Goal: Task Accomplishment & Management: Use online tool/utility

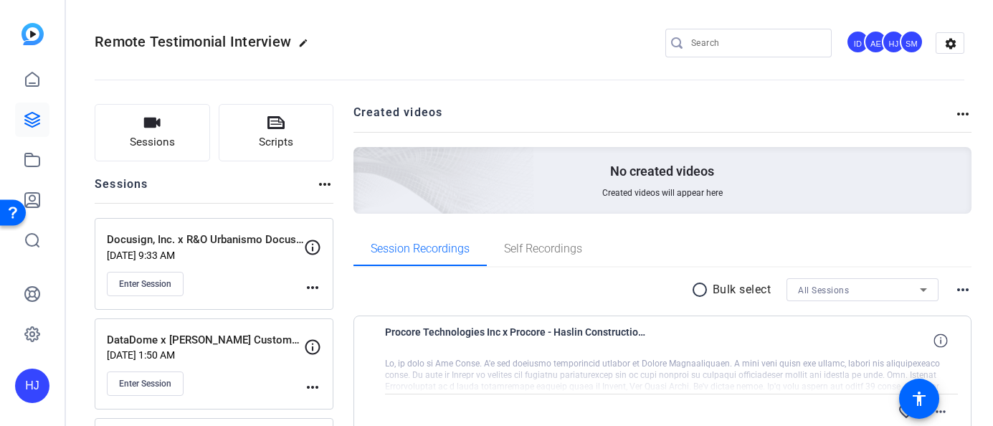
scroll to position [204, 0]
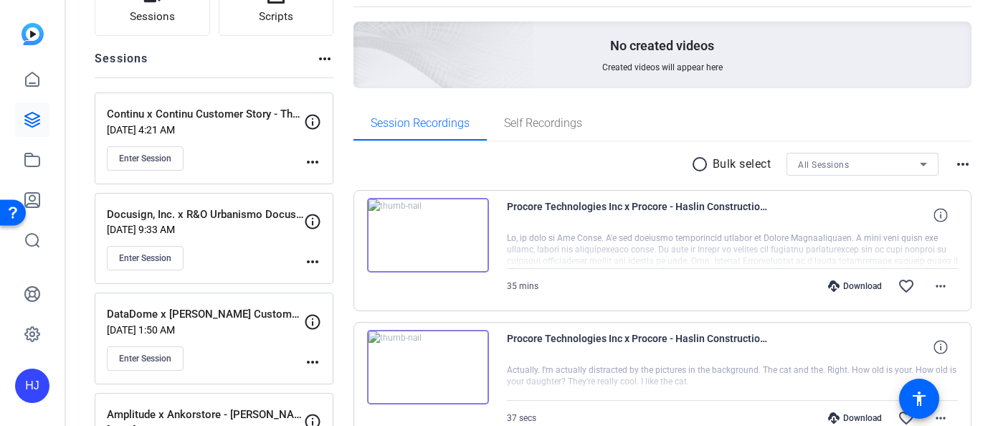
scroll to position [128, 0]
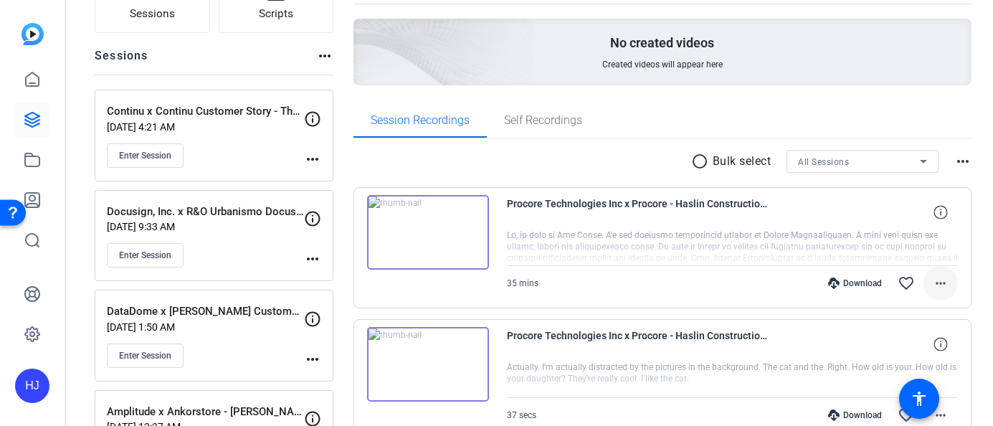
click at [942, 285] on mat-icon "more_horiz" at bounding box center [940, 283] width 17 height 17
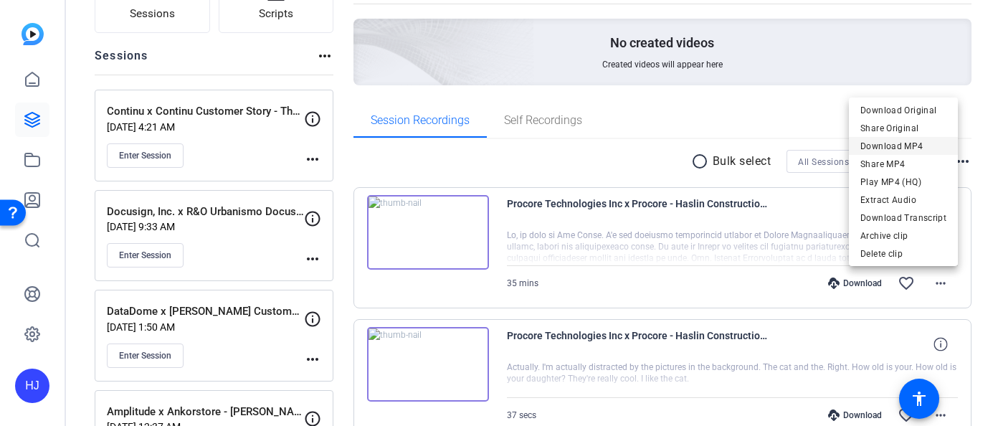
click at [928, 148] on span "Download MP4" at bounding box center [903, 146] width 86 height 17
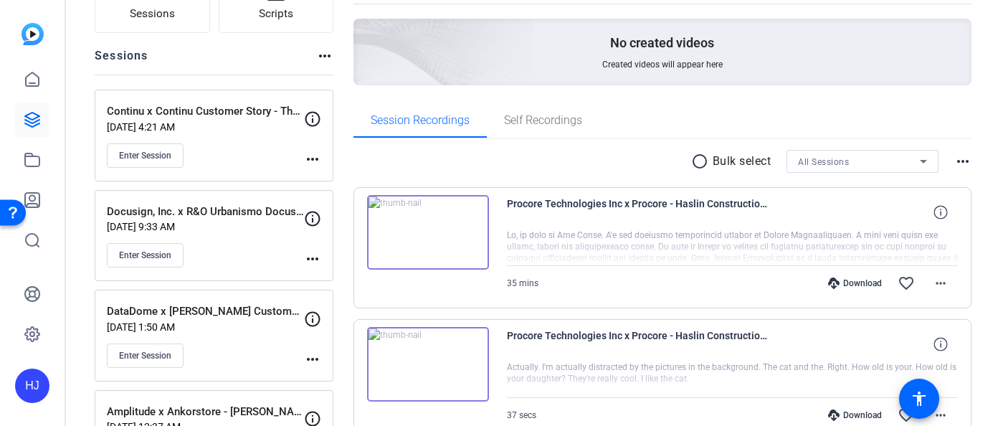
scroll to position [0, 0]
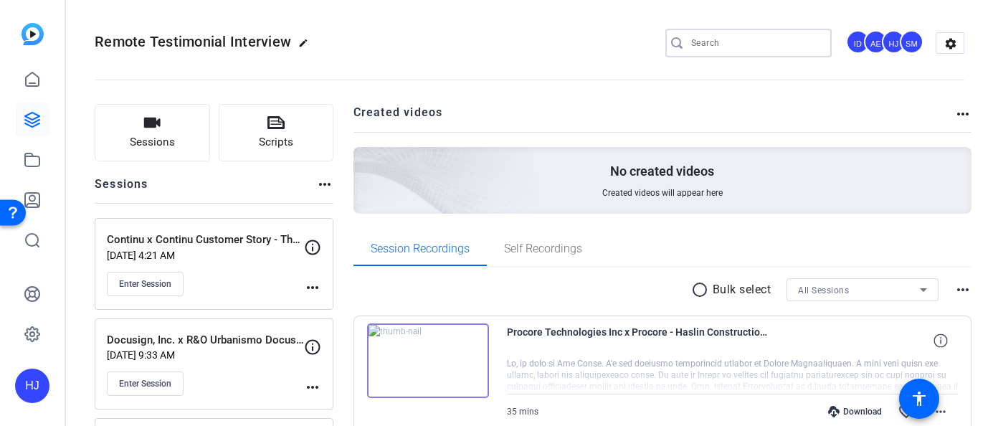
click at [783, 44] on input "Search" at bounding box center [755, 42] width 129 height 17
paste input "Nile x City of Brentwood X Nile"
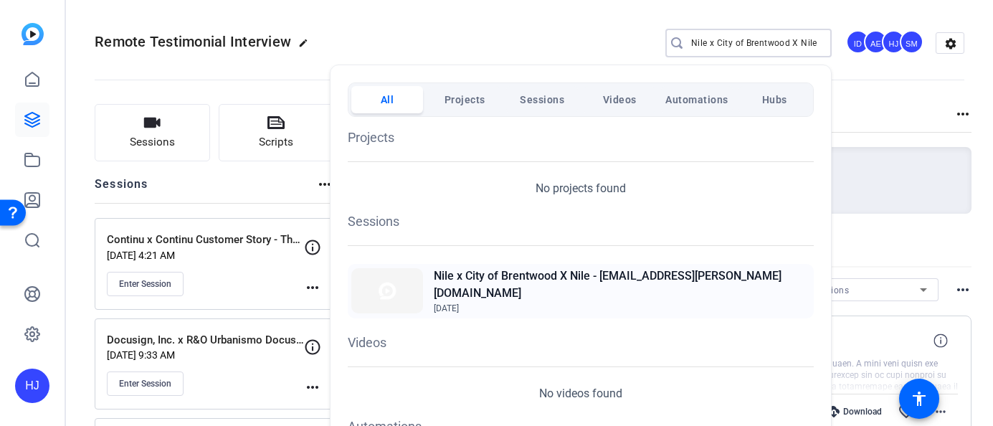
type input "Nile x City of Brentwood X Nile"
click at [572, 266] on div "Nile x City of Brentwood X Nile - dan.harrison@brentwoodtn.gov Sep 23, 2025" at bounding box center [581, 291] width 466 height 54
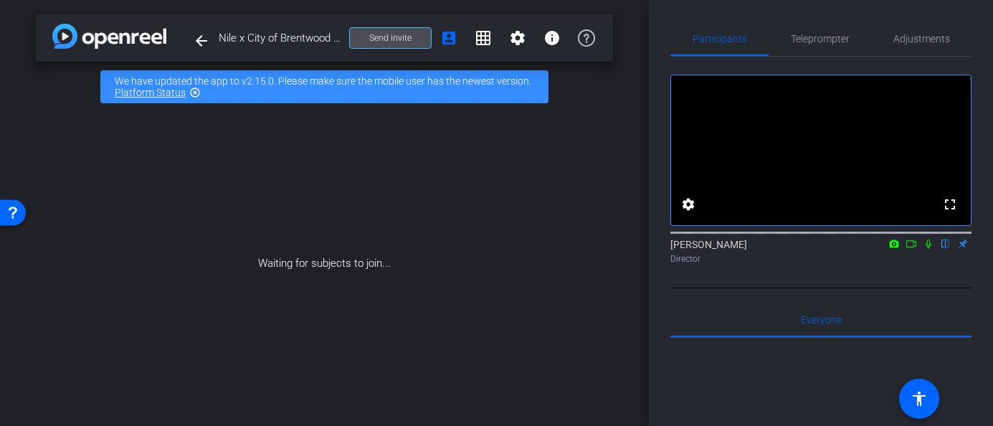
click at [390, 44] on span at bounding box center [390, 38] width 81 height 34
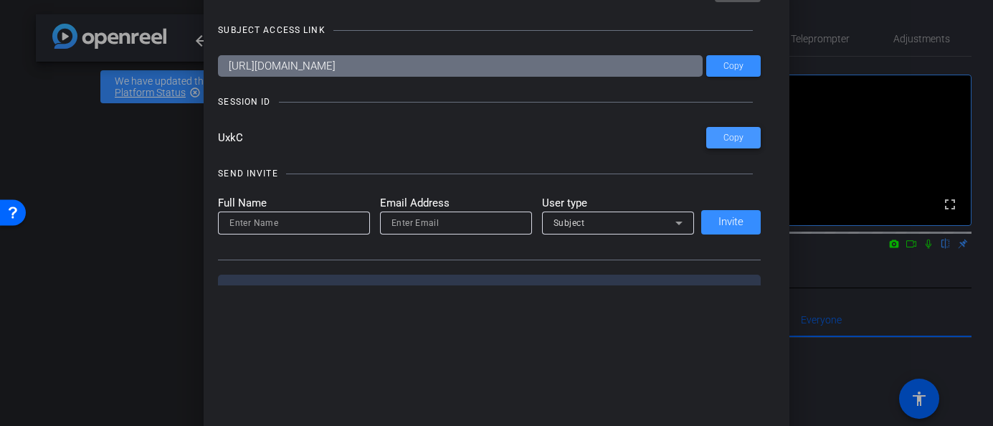
click at [733, 142] on span "Copy" at bounding box center [733, 138] width 20 height 11
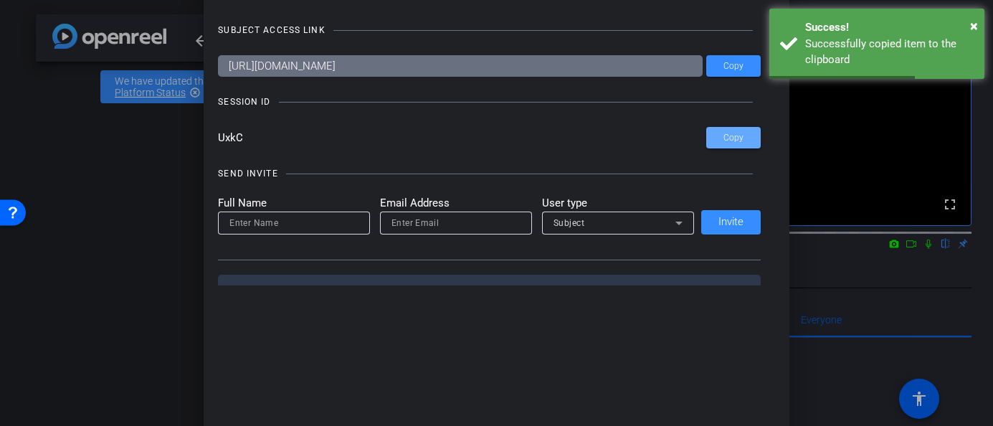
click at [154, 136] on div at bounding box center [496, 213] width 993 height 426
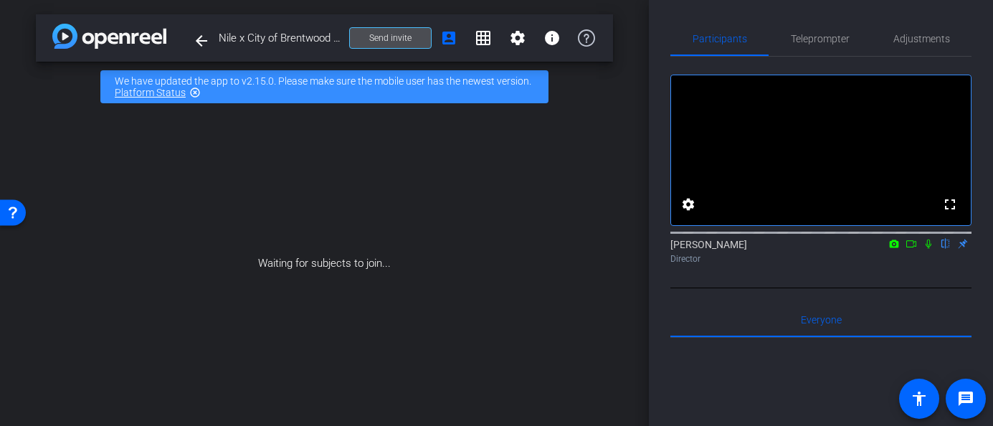
click at [398, 39] on span "Send invite" at bounding box center [390, 37] width 42 height 11
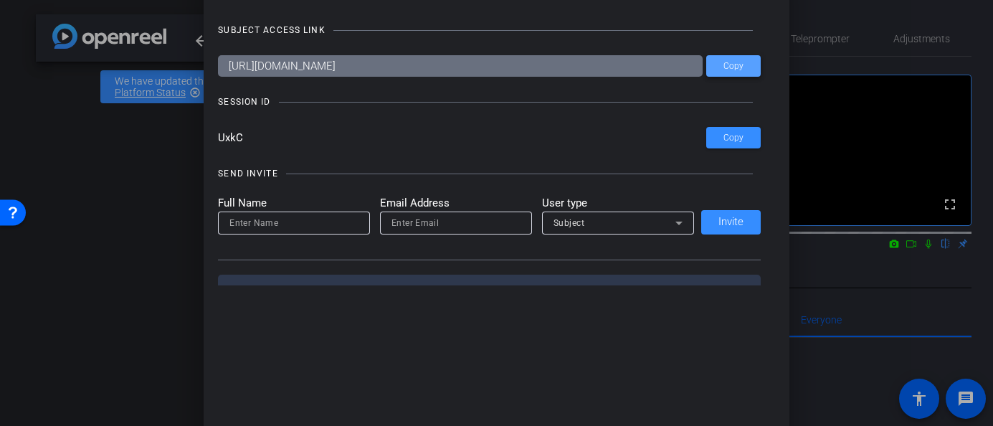
click at [729, 67] on span "Copy" at bounding box center [733, 66] width 20 height 11
click at [81, 154] on div at bounding box center [496, 213] width 993 height 426
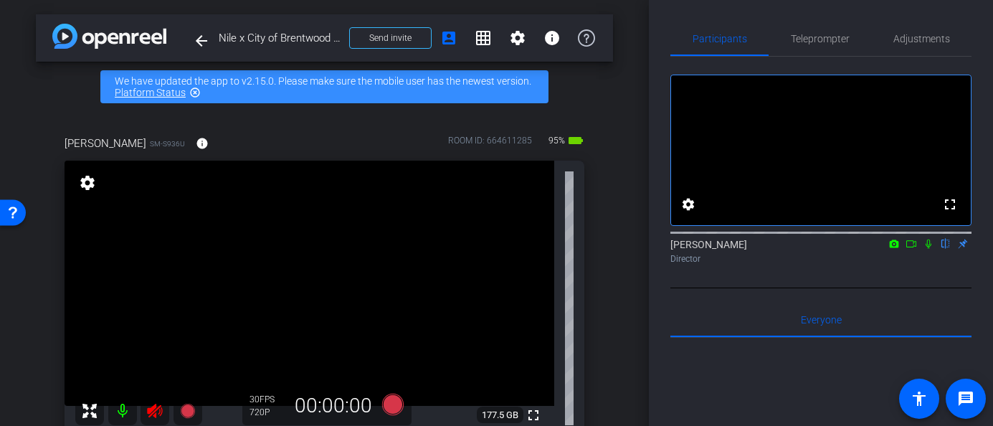
click at [155, 410] on icon at bounding box center [154, 411] width 15 height 14
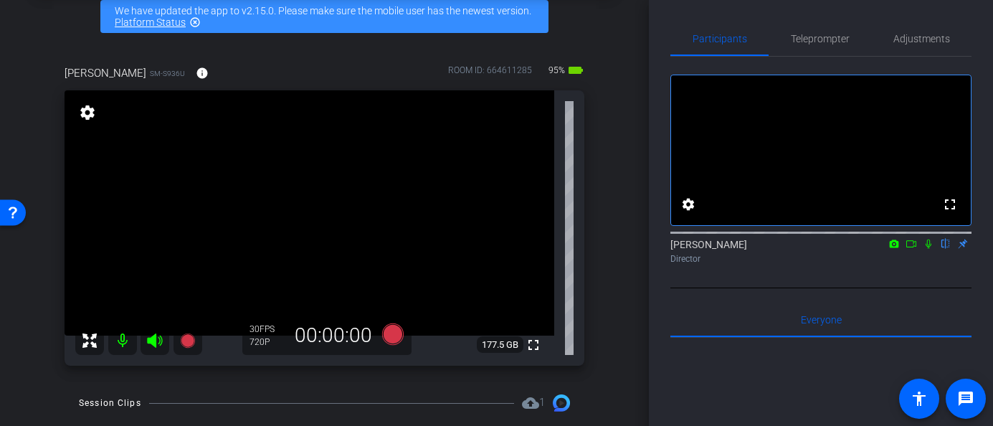
scroll to position [74, 0]
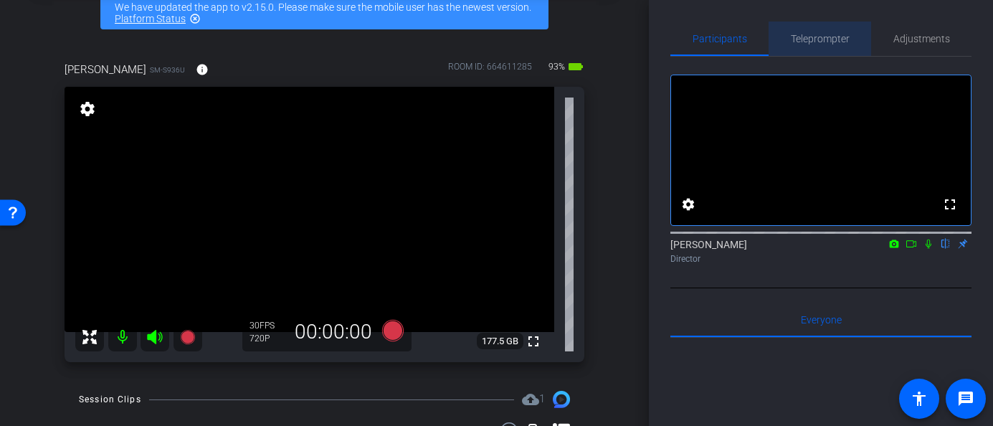
click at [839, 45] on span "Teleprompter" at bounding box center [820, 39] width 59 height 34
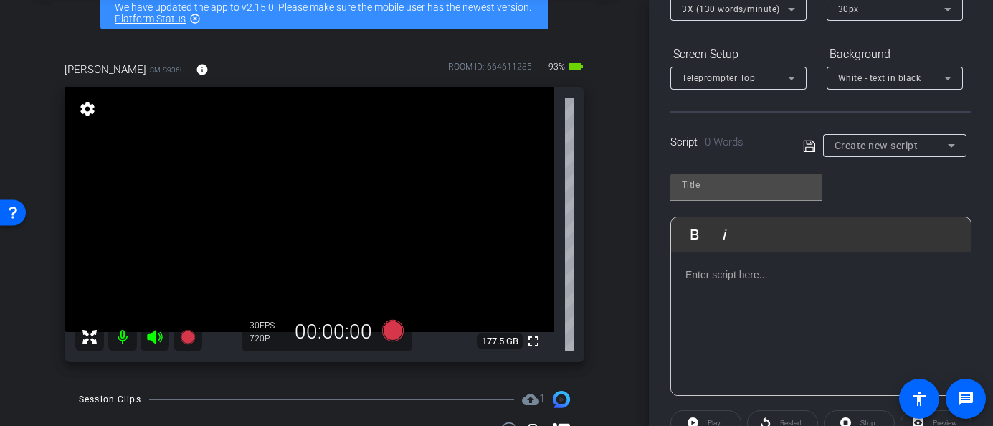
scroll to position [193, 0]
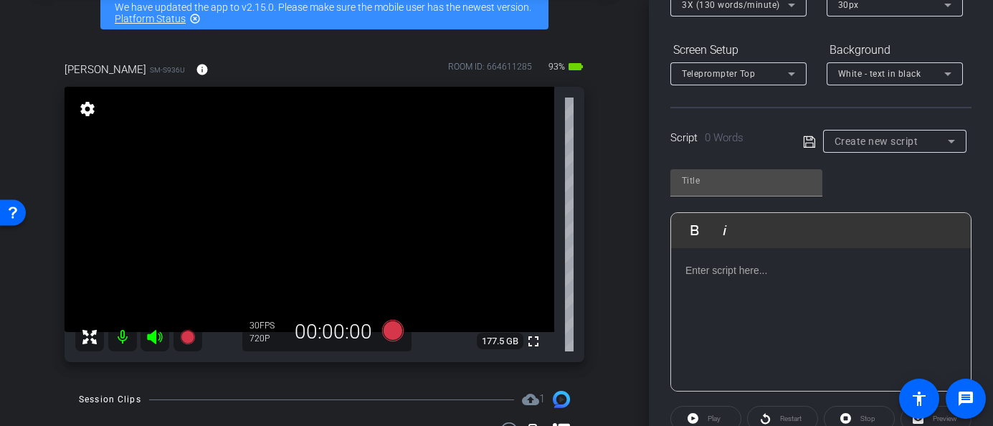
click at [867, 138] on span "Create new script" at bounding box center [876, 140] width 84 height 11
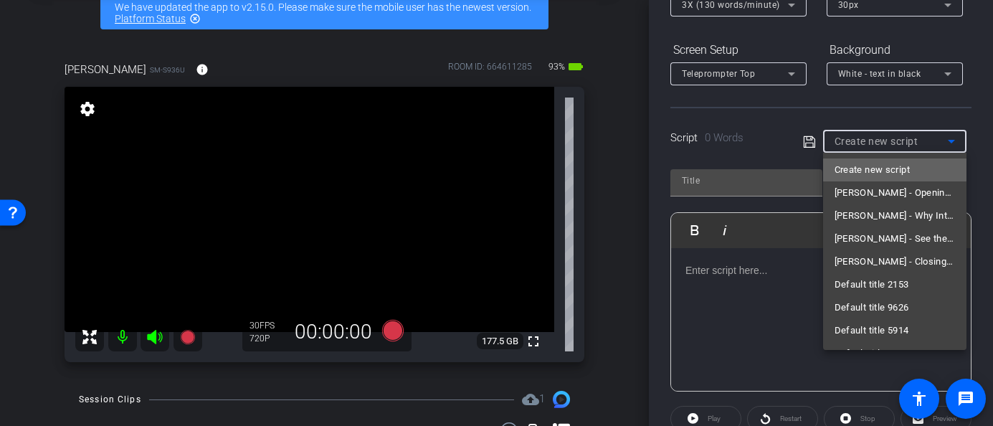
click at [857, 168] on span "Create new script" at bounding box center [871, 169] width 75 height 17
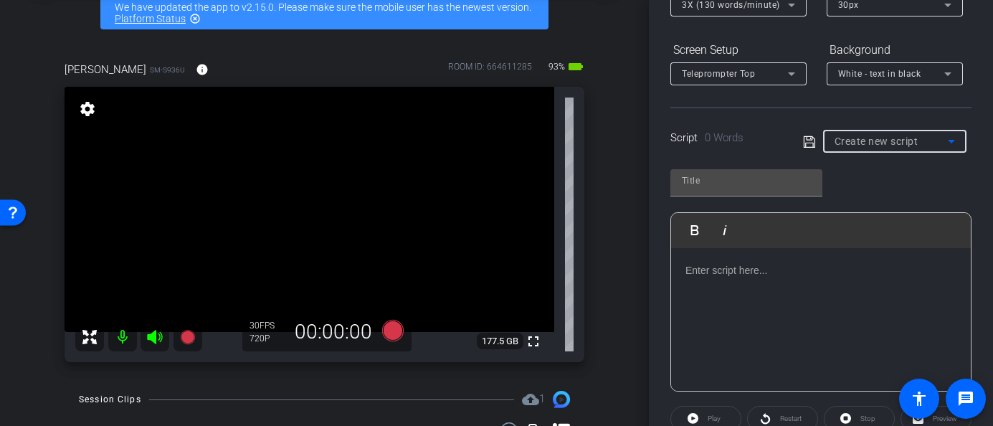
scroll to position [196, 0]
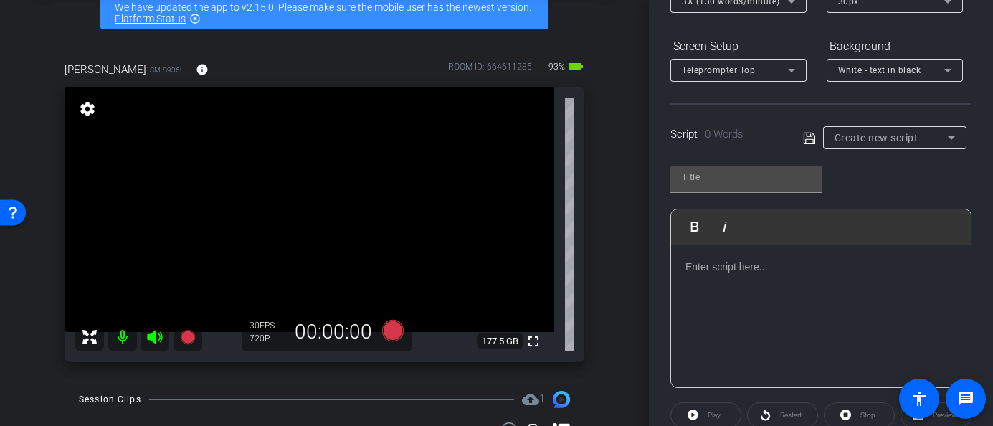
click at [859, 147] on div "Create new script" at bounding box center [894, 137] width 120 height 23
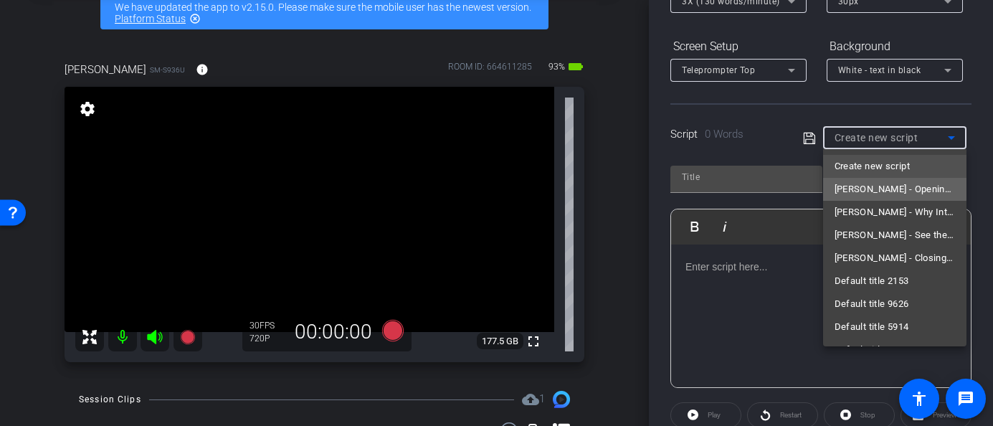
click at [862, 187] on span "Carla - Opening: Welcome Message" at bounding box center [894, 189] width 120 height 17
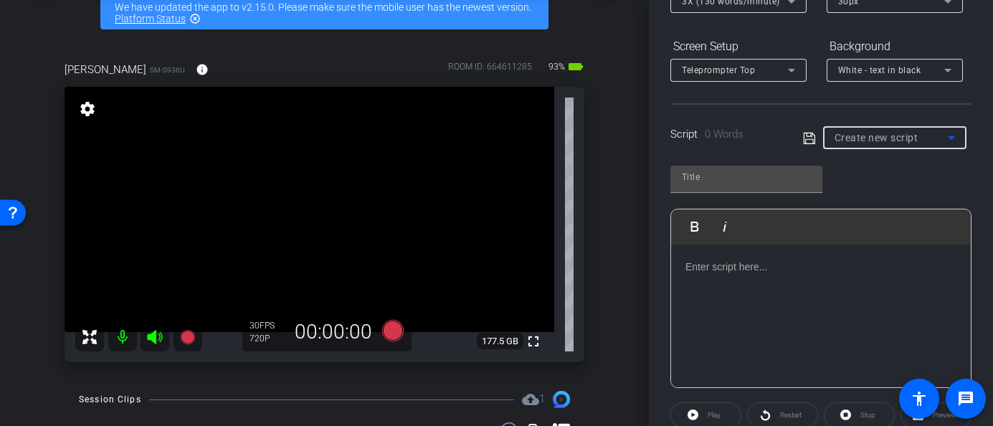
type input "Carla - Opening: Welcome Message"
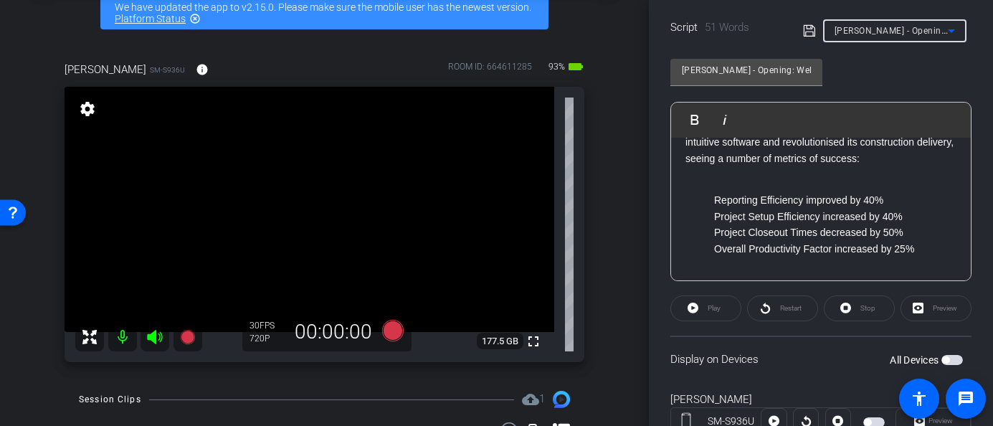
scroll to position [355, 0]
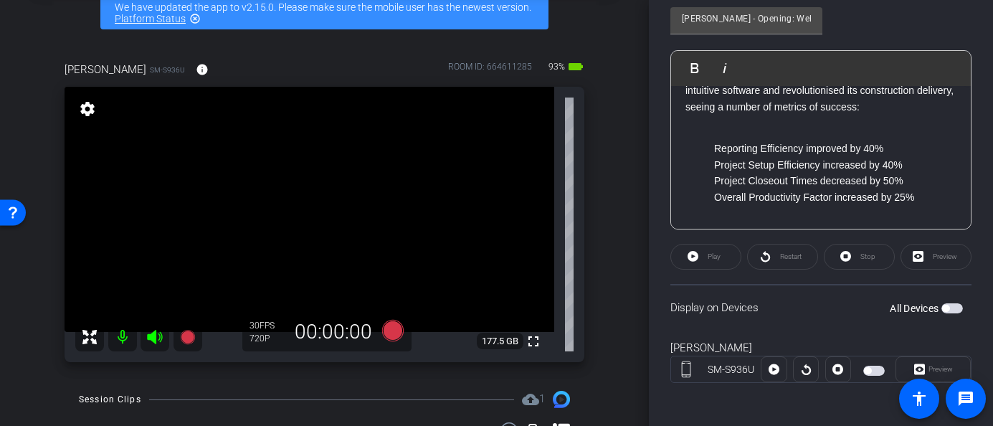
click at [919, 195] on p "Overall Productivity Factor increased by 25%" at bounding box center [835, 197] width 242 height 16
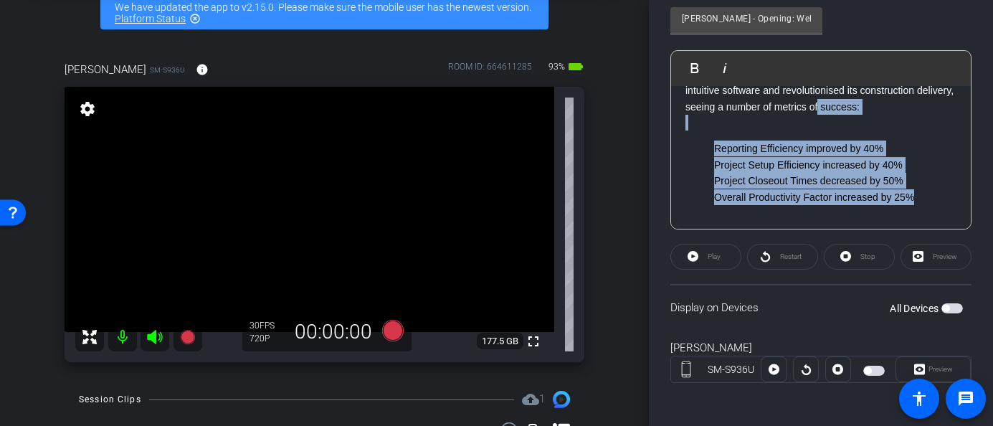
drag, startPoint x: 926, startPoint y: 196, endPoint x: 730, endPoint y: 103, distance: 216.7
click at [730, 103] on div "Since implementing Procore some three years ago, Haslin has taken advantage of …" at bounding box center [821, 134] width 300 height 194
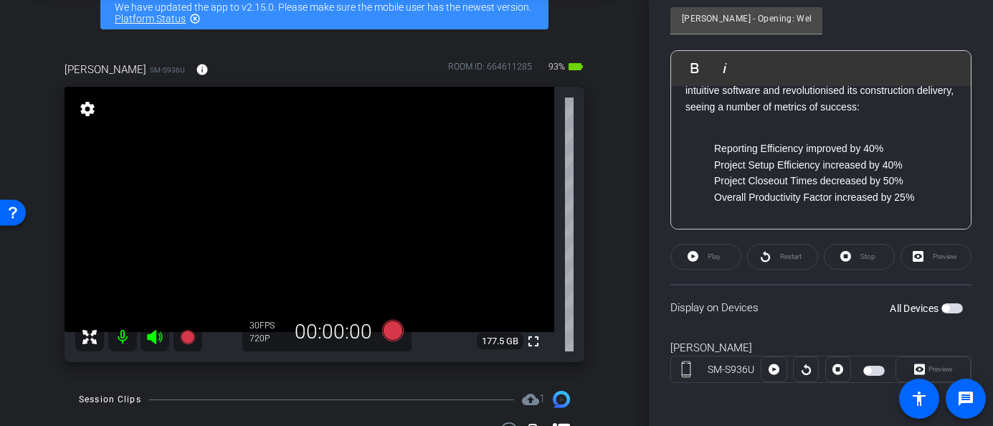
scroll to position [358, 0]
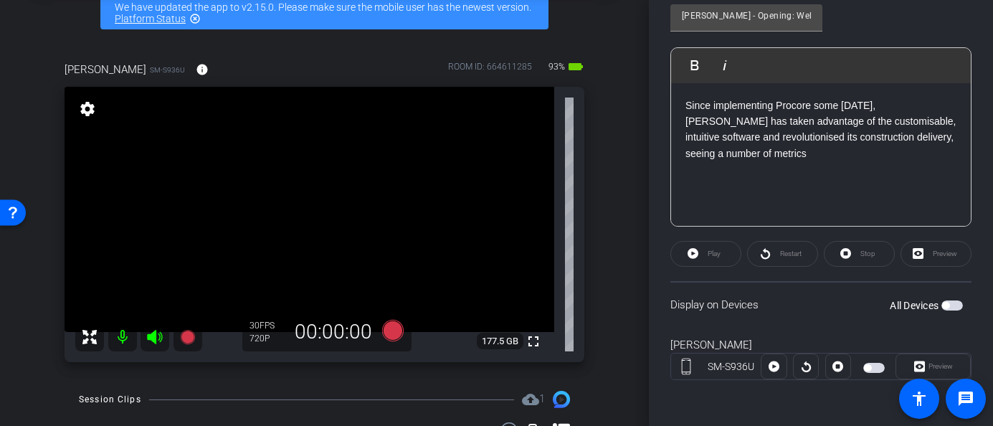
click at [946, 305] on span "button" at bounding box center [945, 305] width 7 height 7
click at [715, 254] on span "Play" at bounding box center [713, 253] width 13 height 8
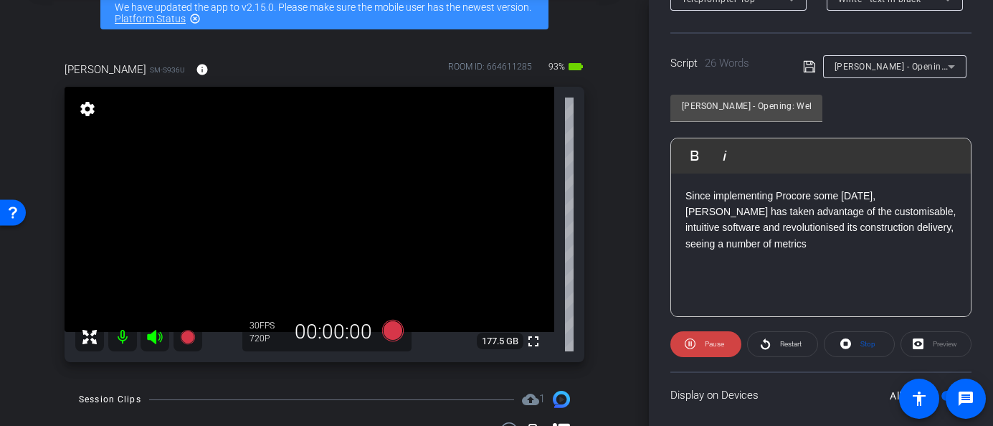
scroll to position [325, 0]
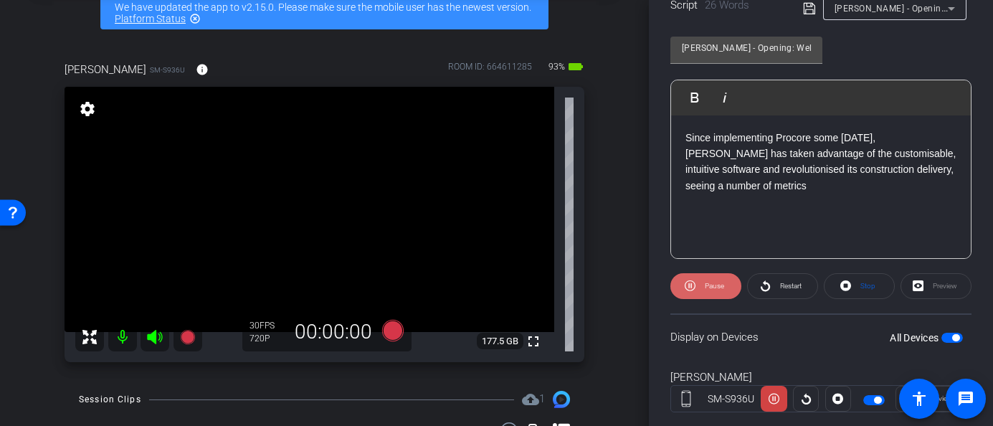
click at [717, 285] on span "Pause" at bounding box center [714, 286] width 19 height 8
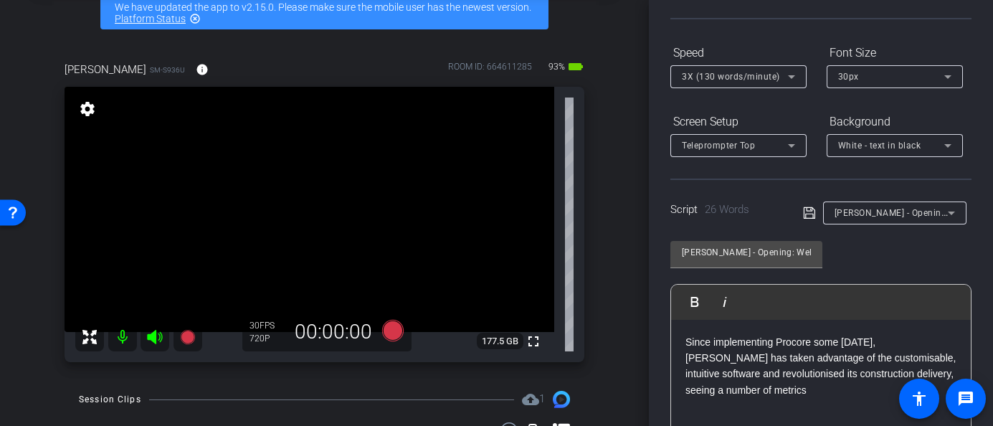
scroll to position [117, 0]
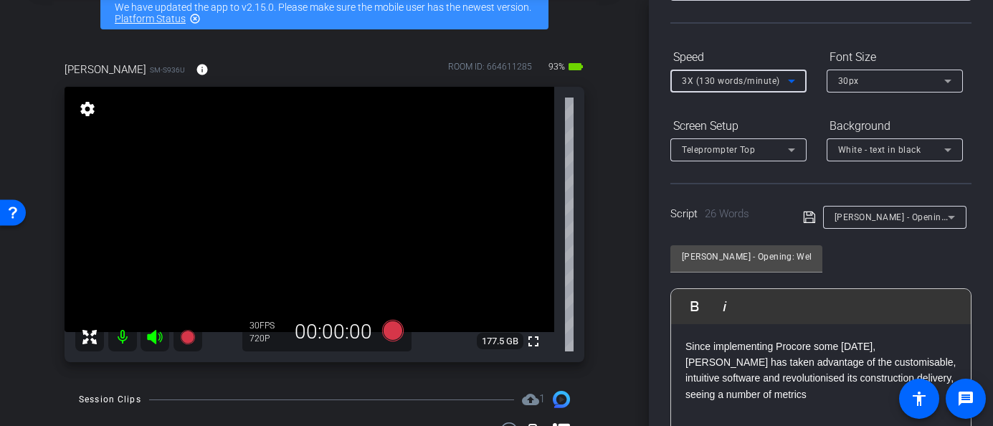
click at [767, 76] on span "3X (130 words/minute)" at bounding box center [731, 81] width 98 height 10
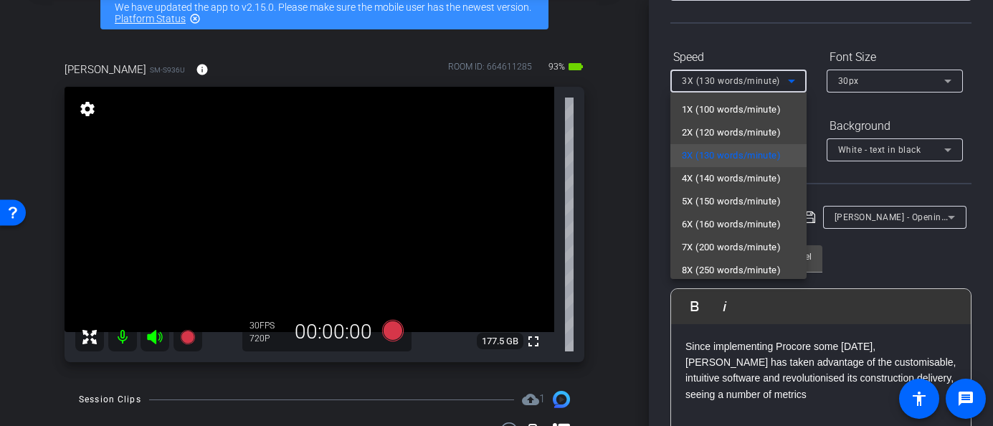
click at [865, 75] on div at bounding box center [496, 213] width 993 height 426
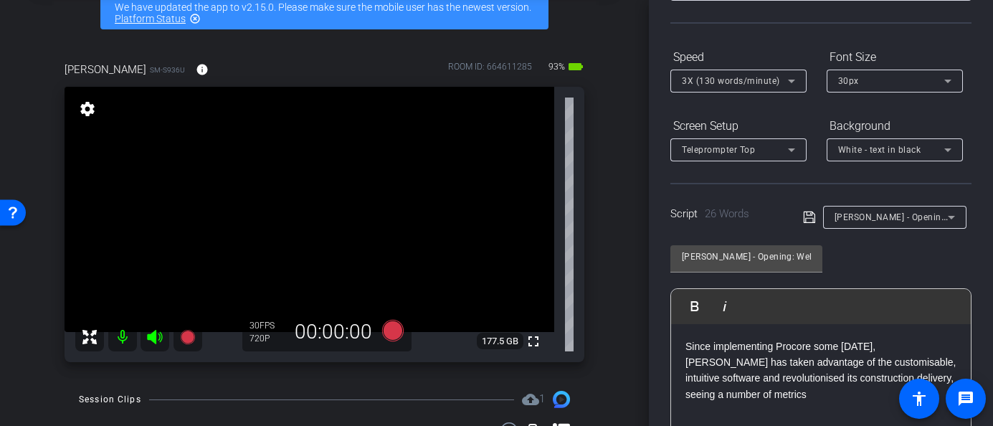
click at [865, 75] on div "30px" at bounding box center [891, 81] width 106 height 18
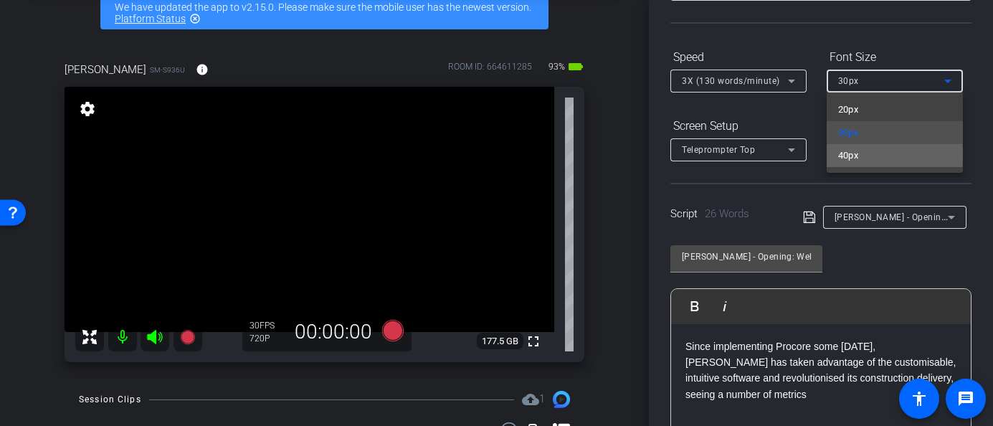
click at [859, 155] on span "40px" at bounding box center [848, 155] width 21 height 17
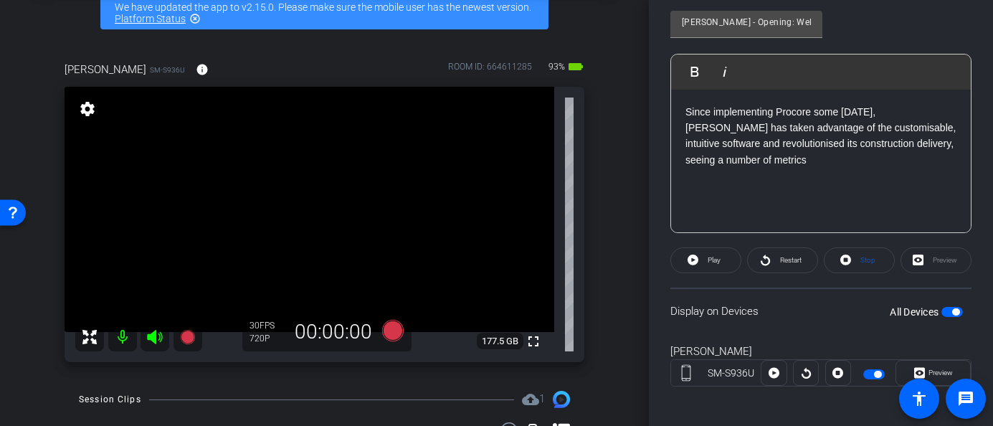
scroll to position [358, 0]
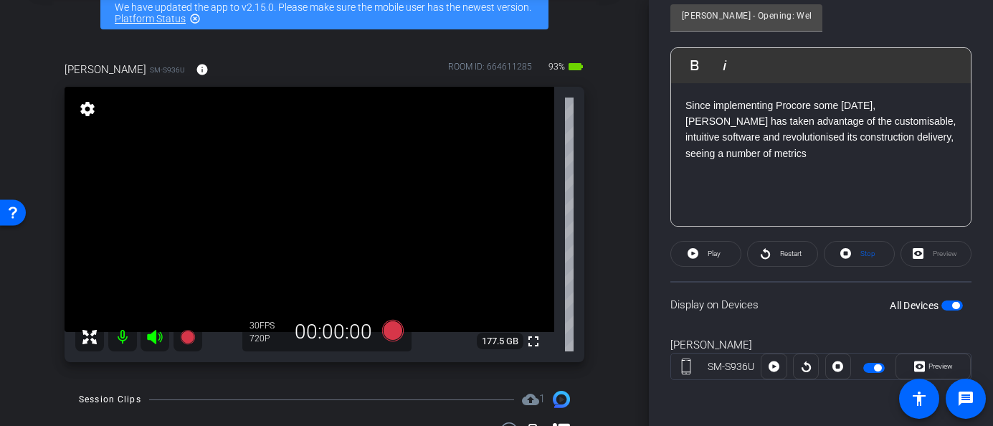
click at [950, 304] on span "button" at bounding box center [952, 305] width 22 height 10
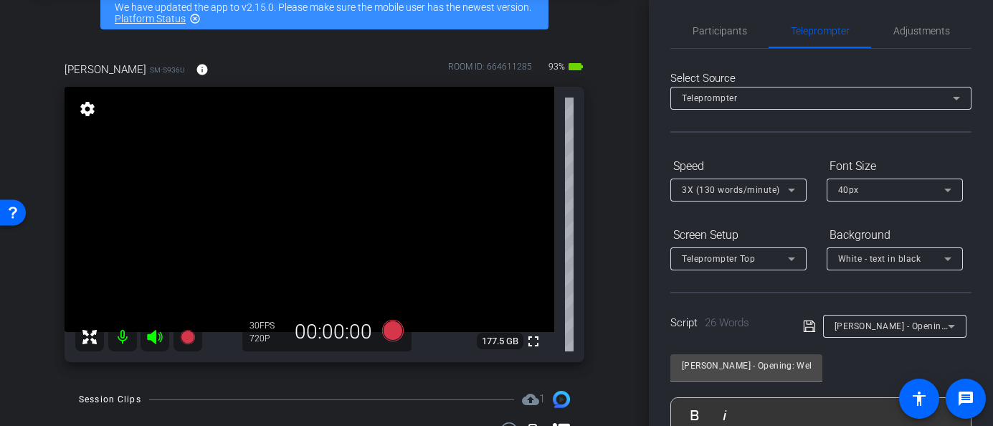
scroll to position [0, 0]
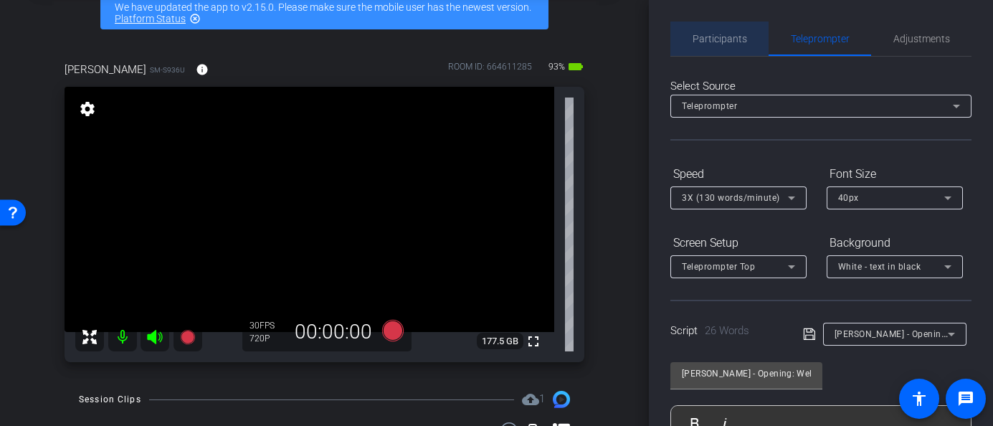
click at [720, 23] on span "Participants" at bounding box center [719, 39] width 54 height 34
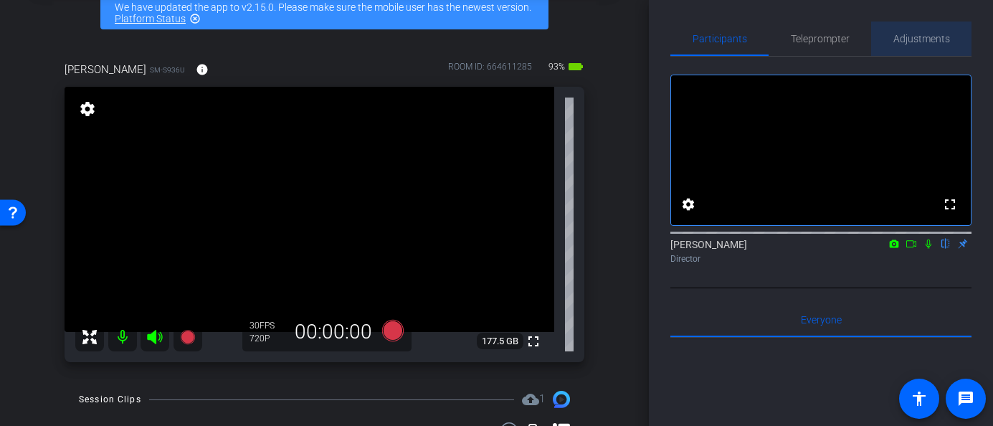
click at [917, 45] on span "Adjustments" at bounding box center [921, 39] width 57 height 34
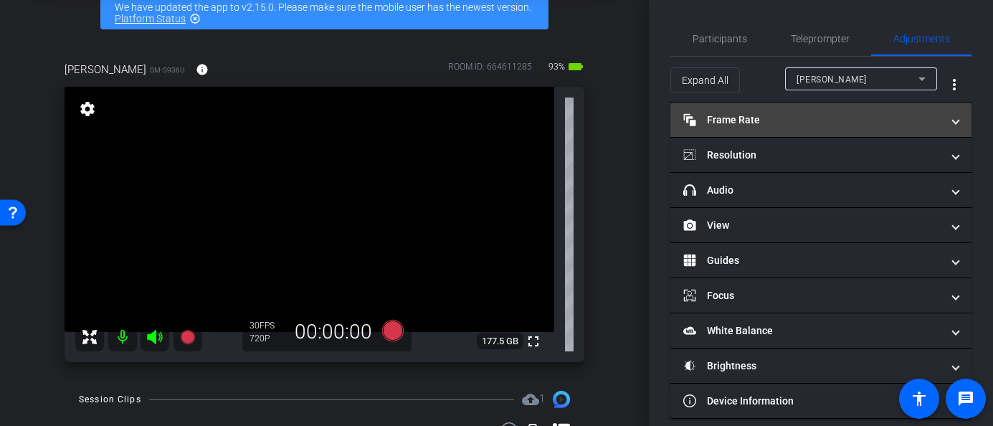
click at [816, 121] on mat-panel-title "Frame Rate Frame Rate" at bounding box center [812, 120] width 258 height 15
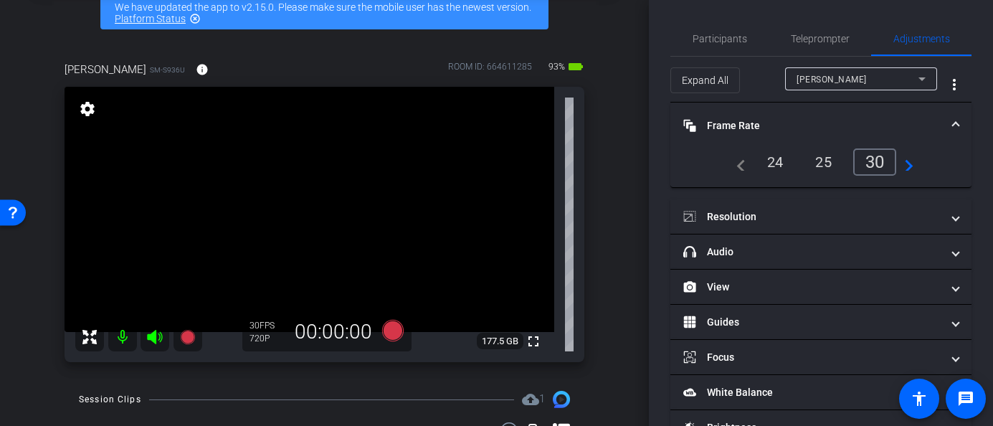
click at [773, 167] on div "24" at bounding box center [775, 162] width 38 height 24
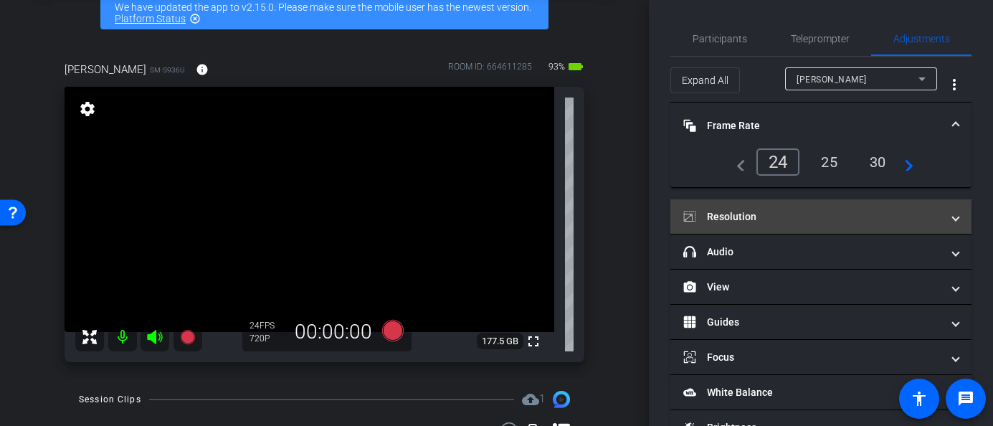
click at [773, 219] on mat-panel-title "Resolution" at bounding box center [812, 216] width 258 height 15
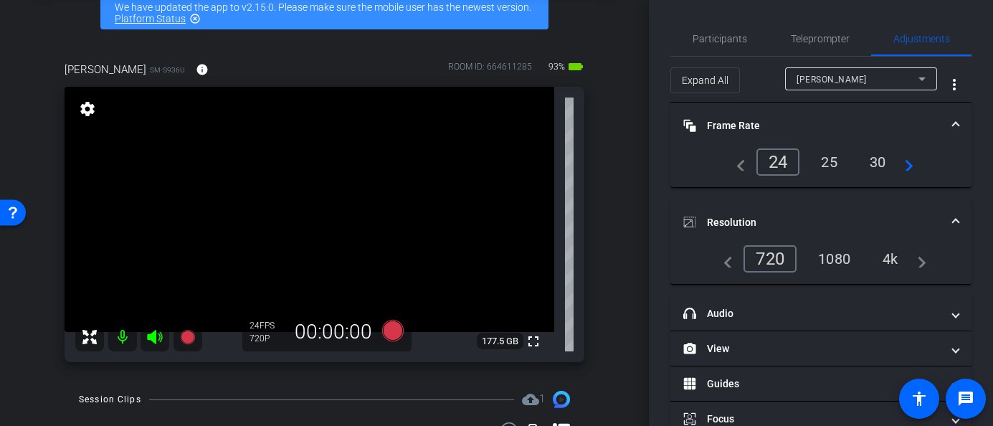
click at [839, 253] on div "1080" at bounding box center [834, 259] width 54 height 24
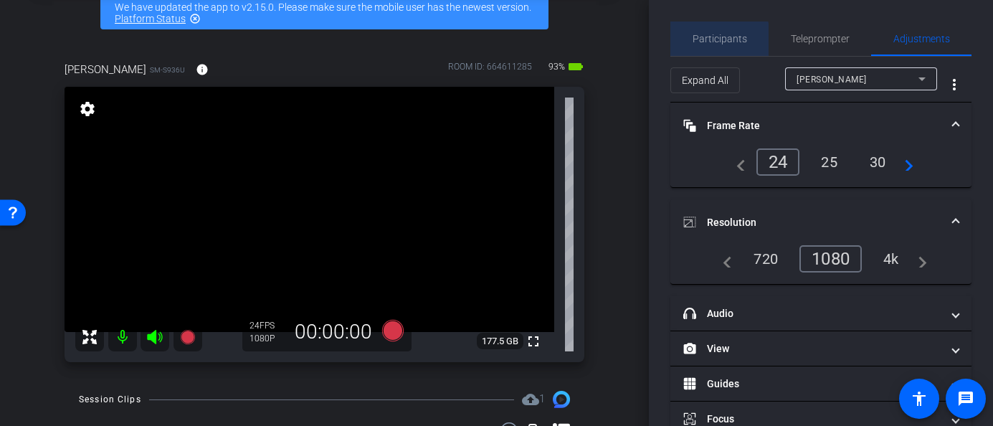
click at [712, 42] on span "Participants" at bounding box center [719, 39] width 54 height 10
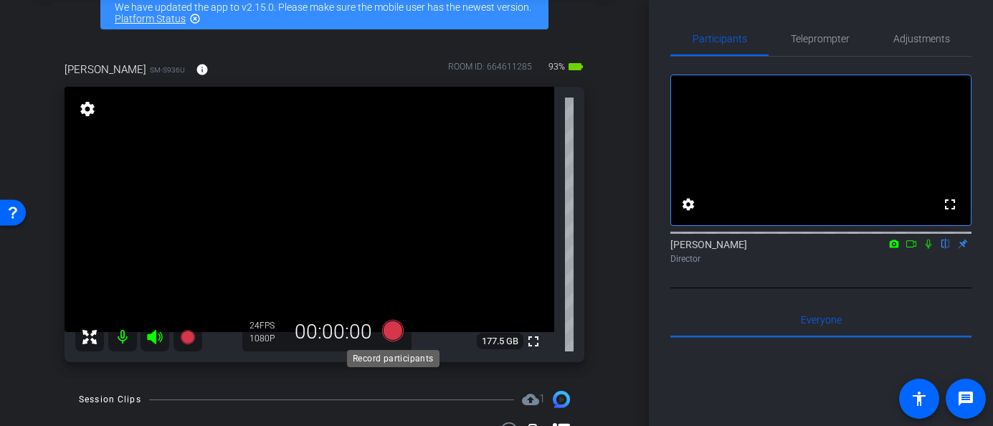
click at [394, 330] on icon at bounding box center [392, 331] width 22 height 22
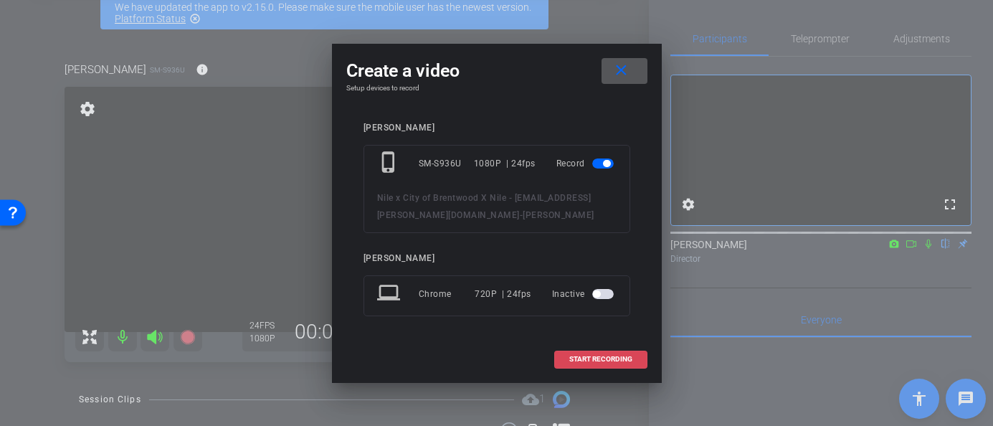
click at [582, 363] on span at bounding box center [601, 359] width 92 height 34
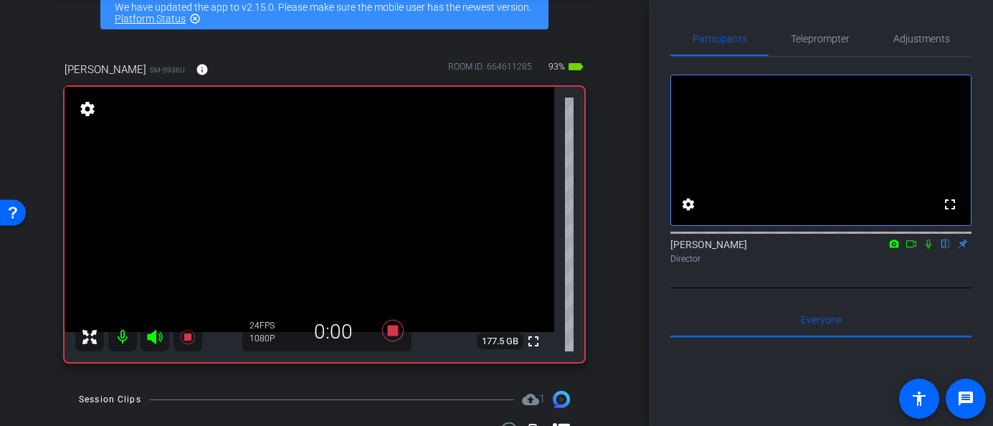
click at [921, 250] on mat-icon at bounding box center [928, 243] width 17 height 13
click at [930, 249] on icon at bounding box center [928, 244] width 11 height 10
click at [391, 325] on icon at bounding box center [392, 331] width 22 height 22
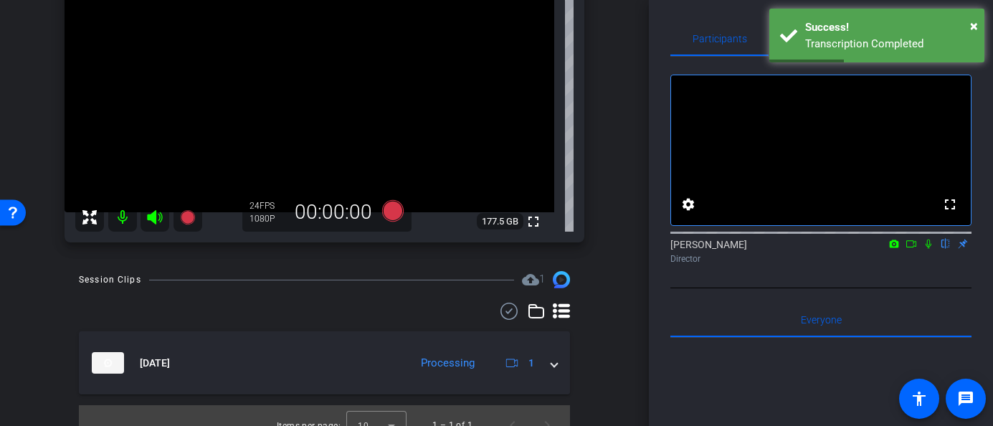
scroll to position [194, 0]
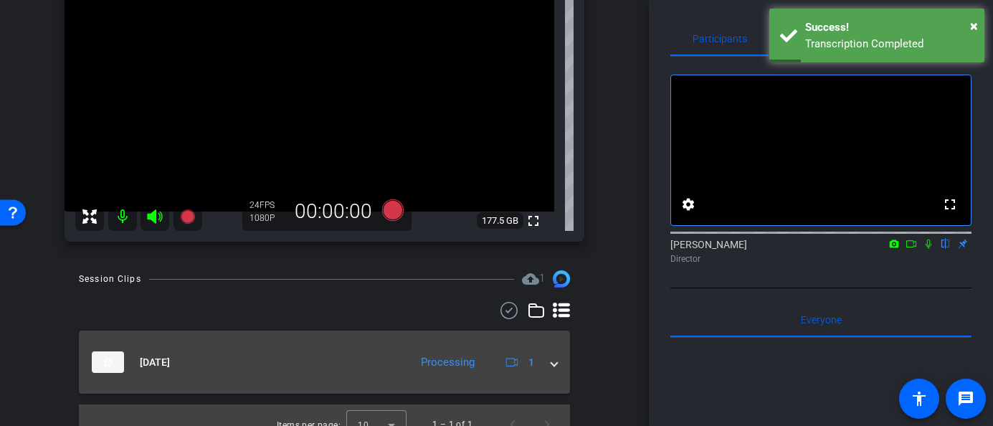
click at [553, 364] on span at bounding box center [554, 362] width 6 height 15
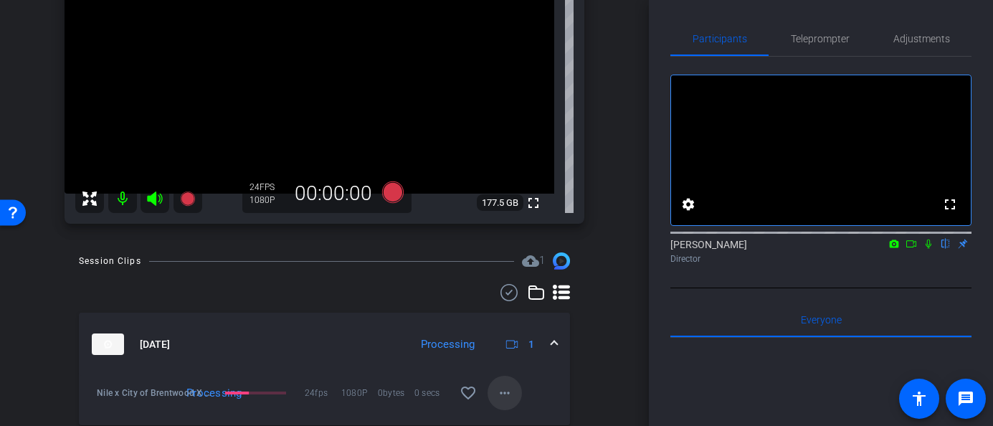
scroll to position [214, 0]
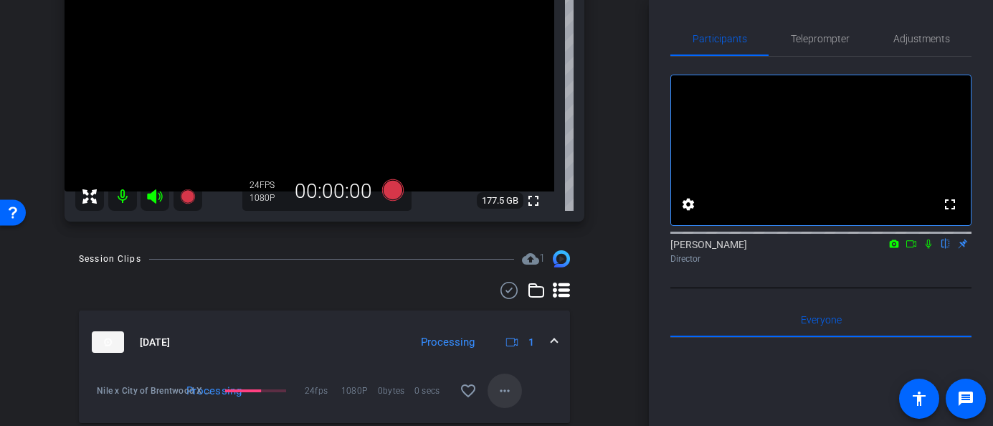
click at [505, 389] on mat-icon "more_horiz" at bounding box center [504, 390] width 17 height 17
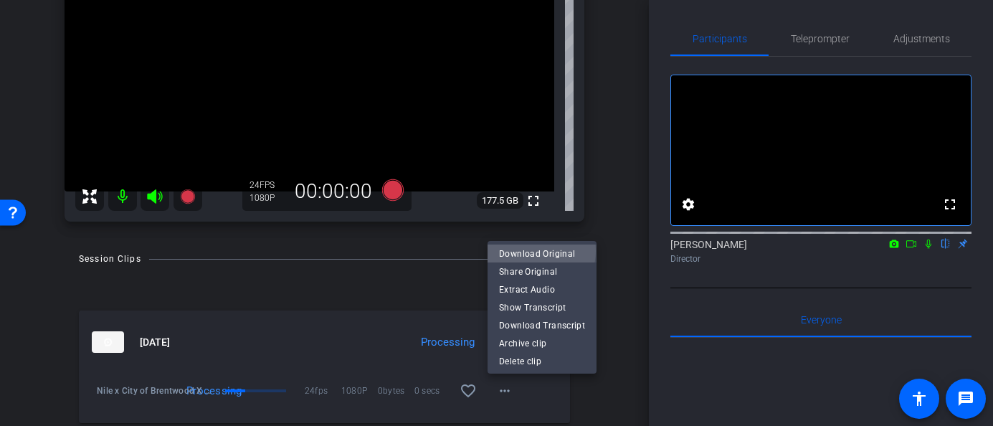
click at [533, 251] on span "Download Original" at bounding box center [542, 253] width 86 height 17
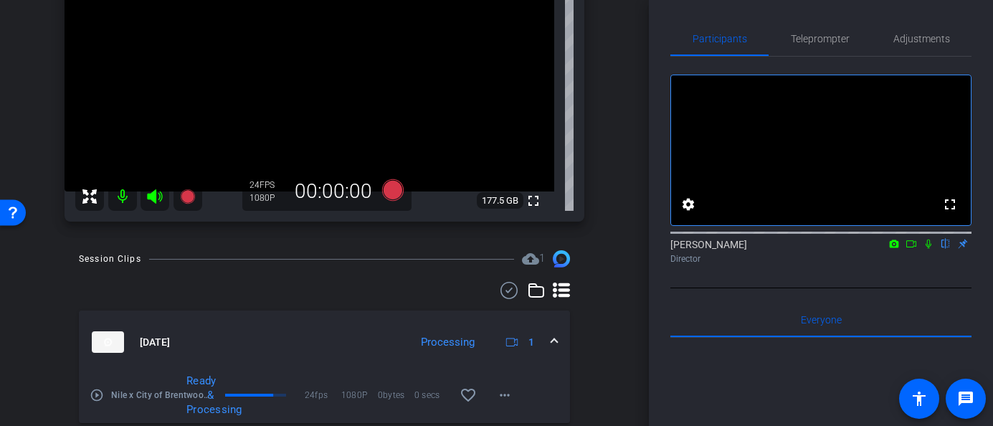
click at [123, 197] on mat-icon at bounding box center [122, 196] width 29 height 29
click at [156, 198] on icon at bounding box center [154, 196] width 15 height 14
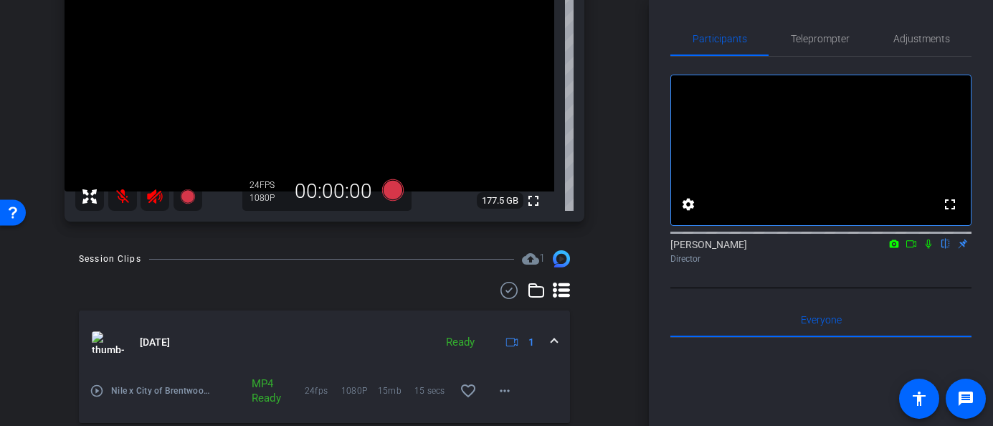
click at [152, 196] on icon at bounding box center [154, 196] width 15 height 14
click at [119, 199] on mat-icon at bounding box center [122, 196] width 29 height 29
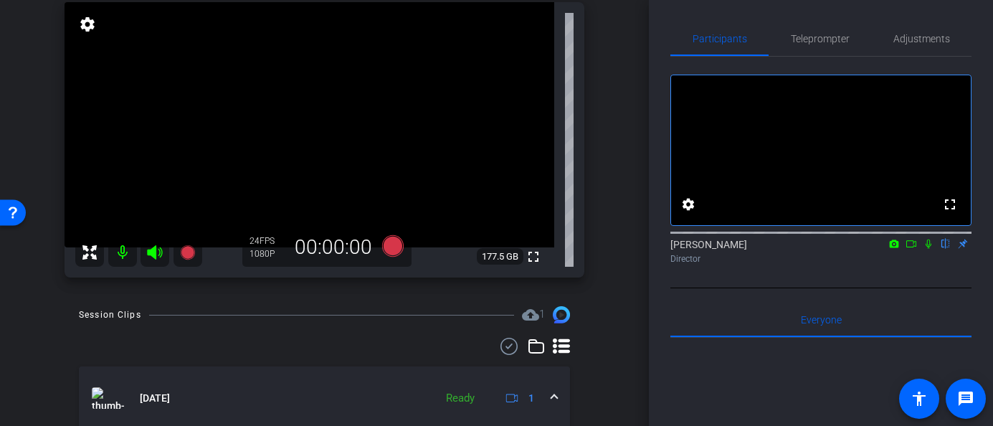
scroll to position [154, 0]
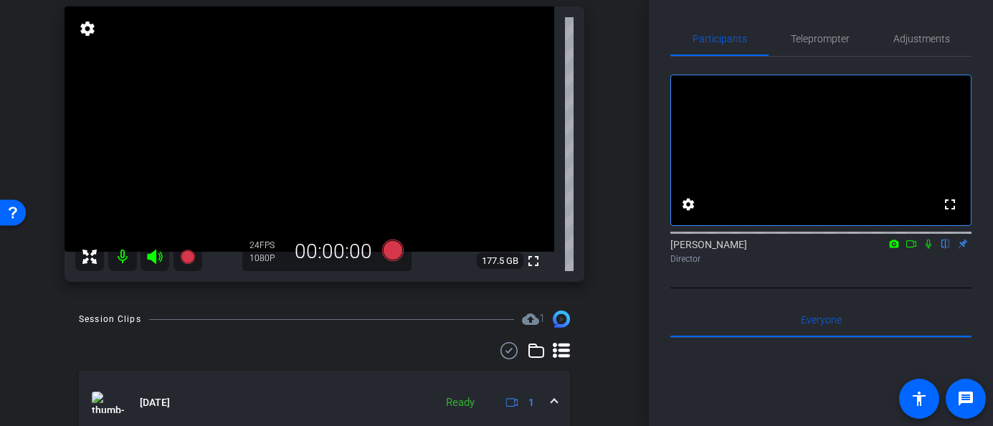
click at [945, 115] on video at bounding box center [821, 150] width 300 height 150
click at [396, 254] on icon at bounding box center [392, 250] width 22 height 22
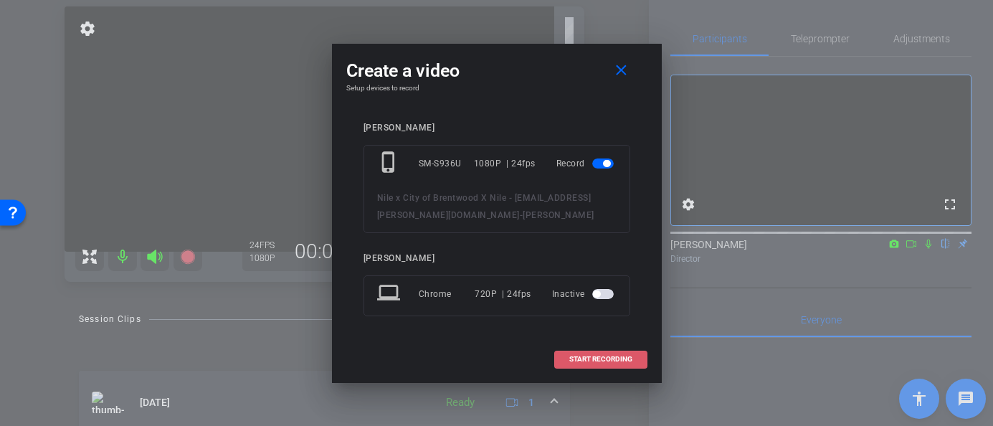
click at [598, 362] on span "START RECORDING" at bounding box center [600, 359] width 63 height 7
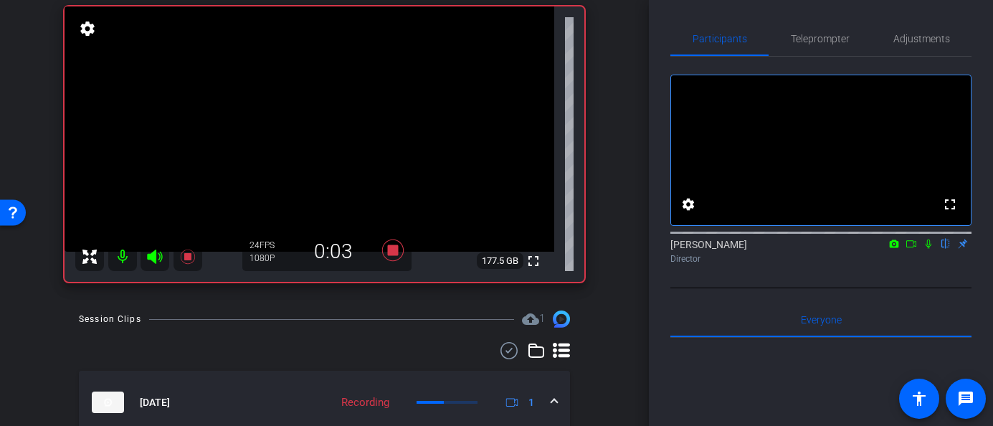
click at [928, 249] on icon at bounding box center [928, 244] width 11 height 10
click at [927, 249] on icon at bounding box center [929, 243] width 8 height 9
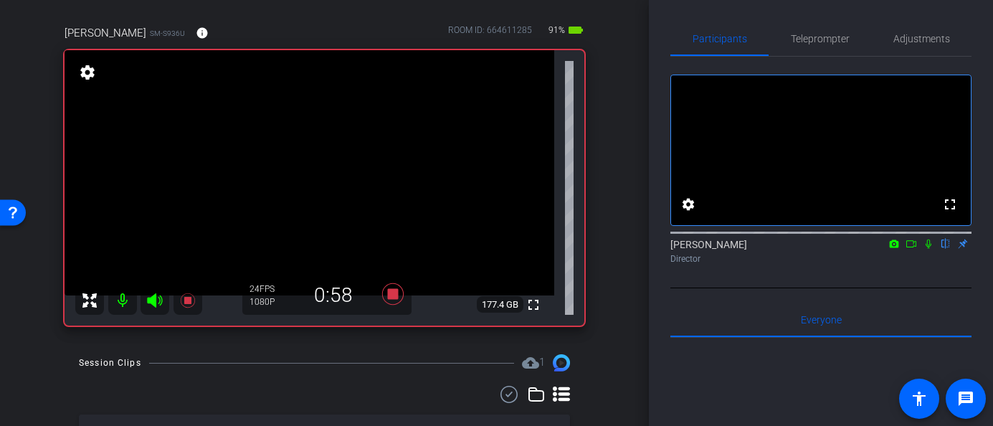
scroll to position [109, 0]
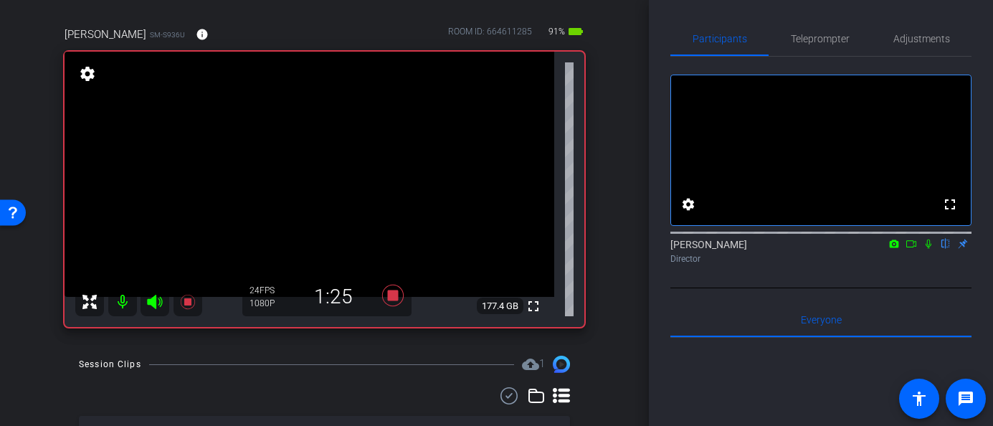
click at [927, 249] on icon at bounding box center [928, 244] width 11 height 10
click at [909, 249] on icon at bounding box center [910, 244] width 11 height 10
click at [948, 250] on mat-icon at bounding box center [945, 243] width 17 height 13
click at [945, 249] on icon at bounding box center [945, 244] width 11 height 10
click at [946, 250] on mat-icon at bounding box center [945, 243] width 17 height 13
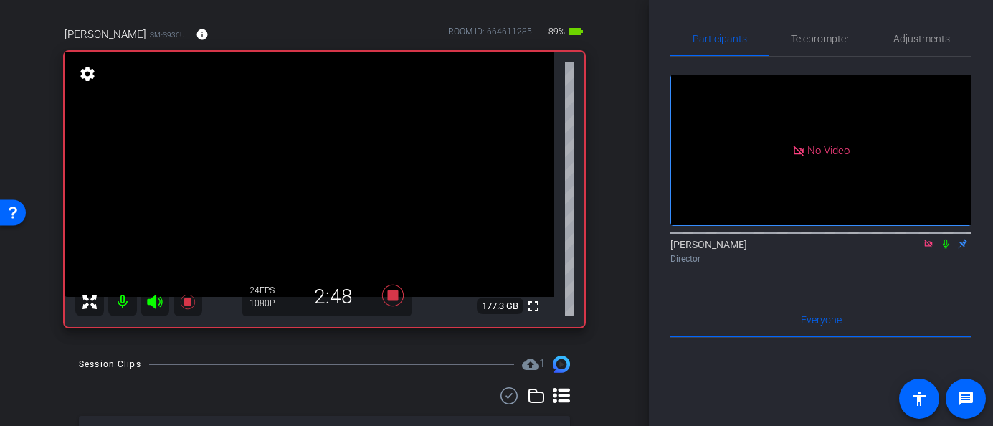
click at [947, 249] on icon at bounding box center [945, 244] width 11 height 10
click at [945, 249] on icon at bounding box center [946, 243] width 8 height 9
click at [947, 249] on icon at bounding box center [945, 244] width 11 height 10
click at [945, 249] on icon at bounding box center [945, 244] width 11 height 10
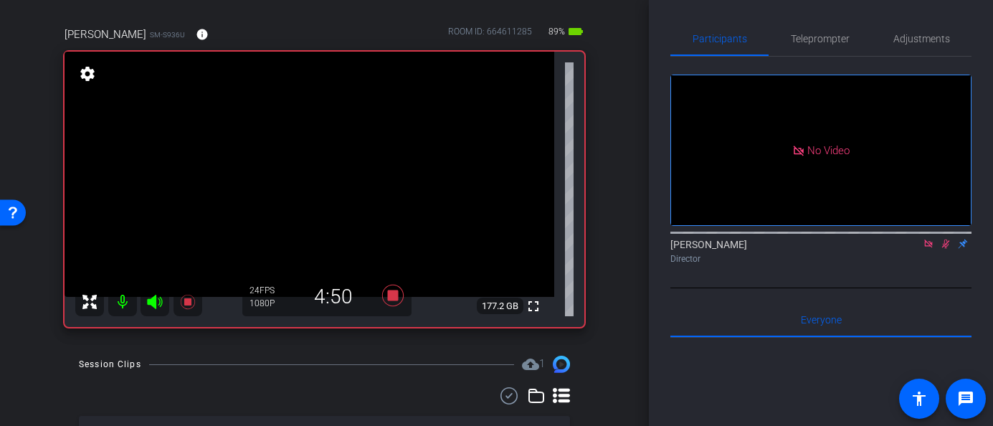
click at [945, 265] on div "Heather Jacoby Director" at bounding box center [820, 251] width 301 height 28
click at [945, 249] on icon at bounding box center [945, 244] width 11 height 10
click at [945, 249] on icon at bounding box center [946, 243] width 8 height 9
click at [944, 249] on icon at bounding box center [946, 243] width 6 height 9
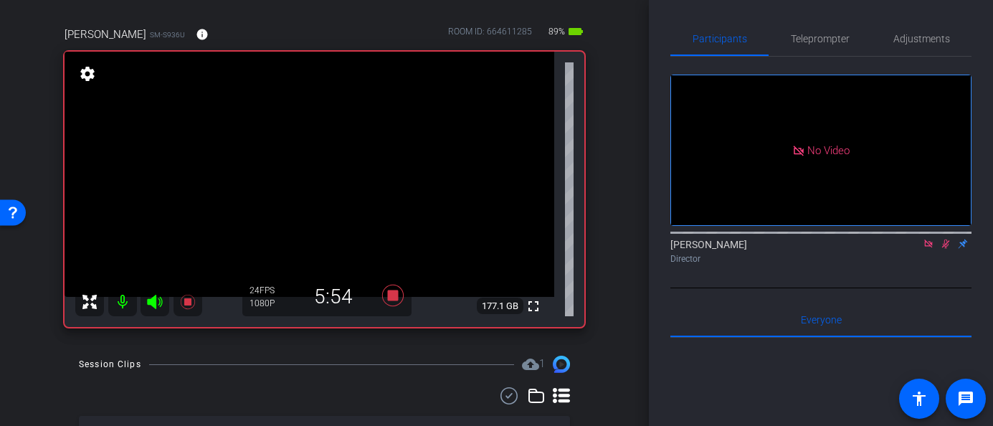
click at [945, 249] on icon at bounding box center [946, 243] width 8 height 9
click at [945, 249] on icon at bounding box center [945, 244] width 11 height 10
click at [942, 249] on icon at bounding box center [945, 244] width 11 height 10
drag, startPoint x: 943, startPoint y: 264, endPoint x: 943, endPoint y: 277, distance: 13.6
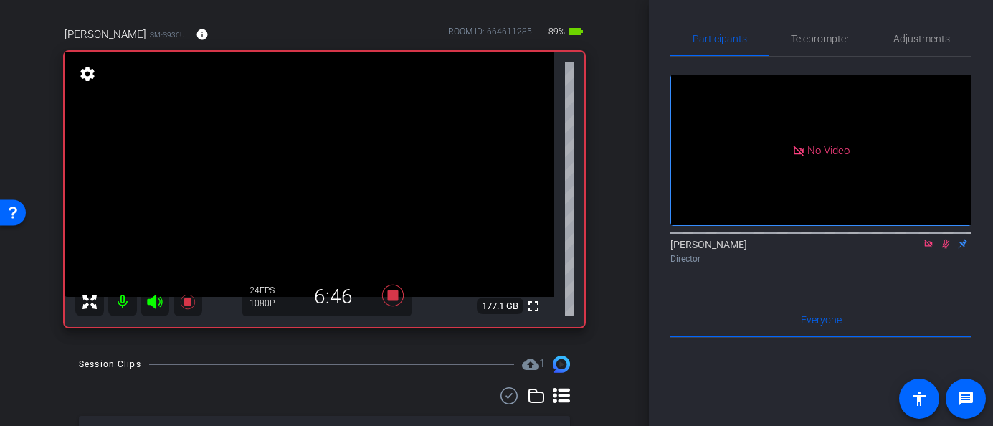
click at [943, 249] on icon at bounding box center [946, 243] width 8 height 9
click at [945, 249] on icon at bounding box center [946, 243] width 6 height 9
click at [946, 237] on div at bounding box center [820, 231] width 301 height 11
click at [945, 249] on icon at bounding box center [946, 243] width 8 height 9
click at [944, 249] on icon at bounding box center [946, 243] width 6 height 9
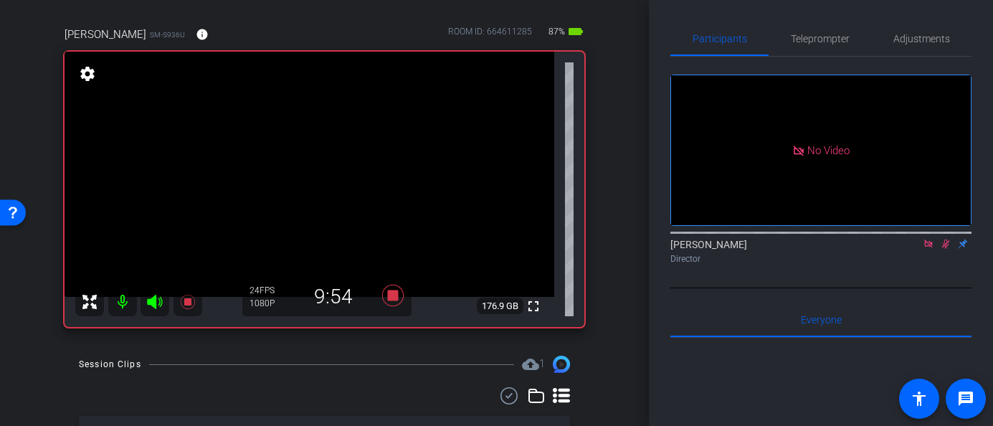
click at [943, 249] on icon at bounding box center [945, 244] width 11 height 10
click at [945, 249] on icon at bounding box center [945, 244] width 11 height 10
click at [946, 249] on icon at bounding box center [945, 244] width 11 height 10
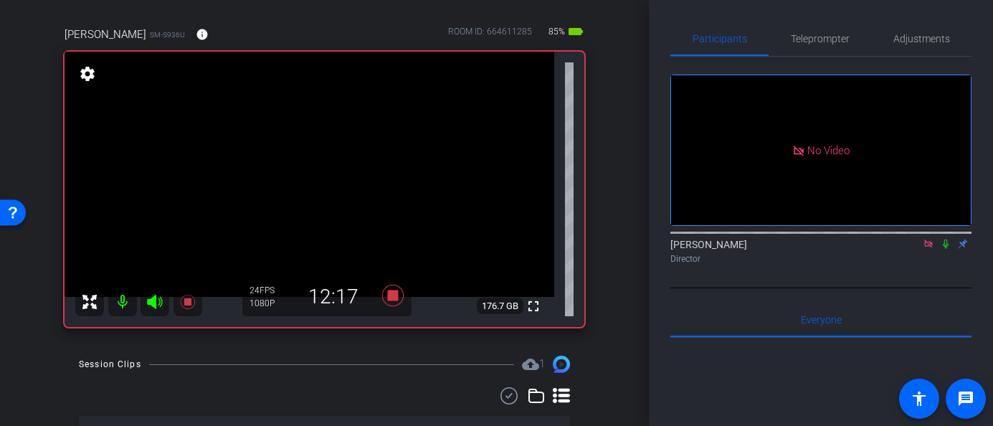
click at [945, 249] on icon at bounding box center [945, 244] width 11 height 10
click at [944, 265] on div "Heather Jacoby Director" at bounding box center [820, 251] width 301 height 28
click at [945, 249] on icon at bounding box center [945, 244] width 11 height 10
click at [945, 249] on icon at bounding box center [946, 243] width 8 height 9
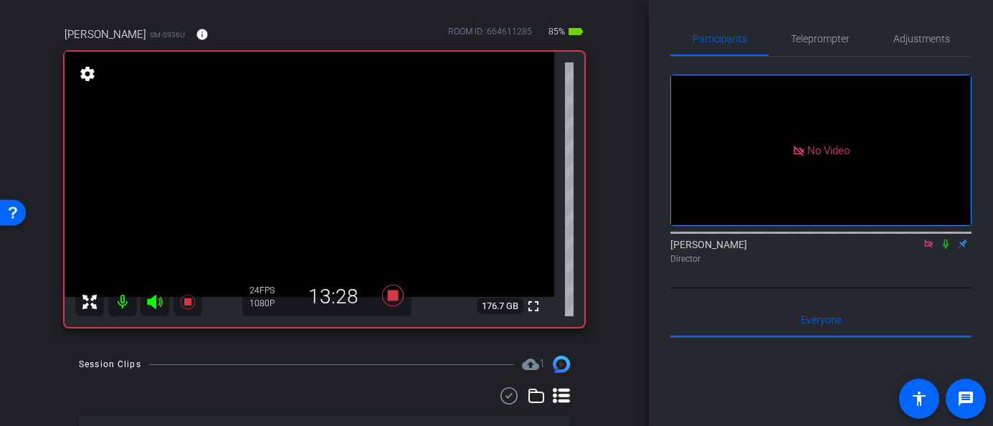
click at [946, 249] on icon at bounding box center [946, 243] width 6 height 9
click at [947, 249] on icon at bounding box center [946, 243] width 8 height 9
click at [946, 249] on icon at bounding box center [946, 243] width 6 height 9
click at [947, 249] on icon at bounding box center [945, 244] width 11 height 10
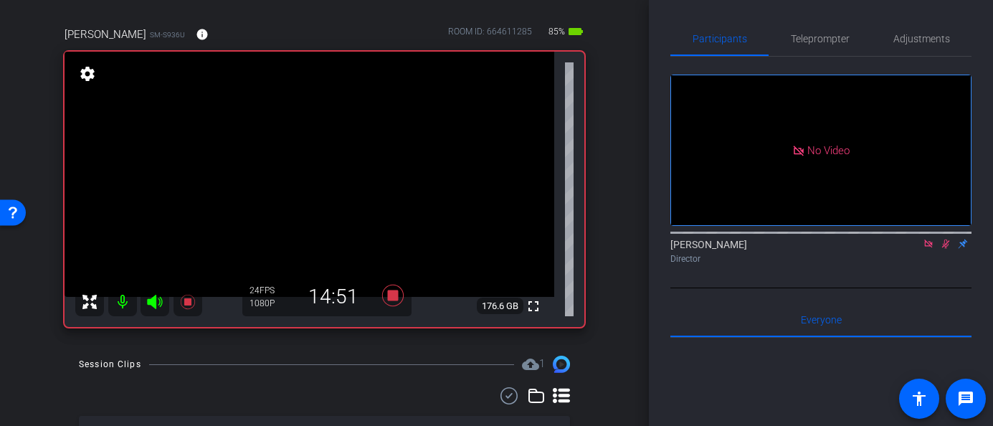
click at [948, 249] on icon at bounding box center [946, 243] width 8 height 9
click at [948, 249] on icon at bounding box center [945, 244] width 11 height 10
click at [945, 249] on icon at bounding box center [945, 244] width 11 height 10
click at [949, 249] on icon at bounding box center [945, 244] width 11 height 10
click at [945, 249] on icon at bounding box center [946, 243] width 8 height 9
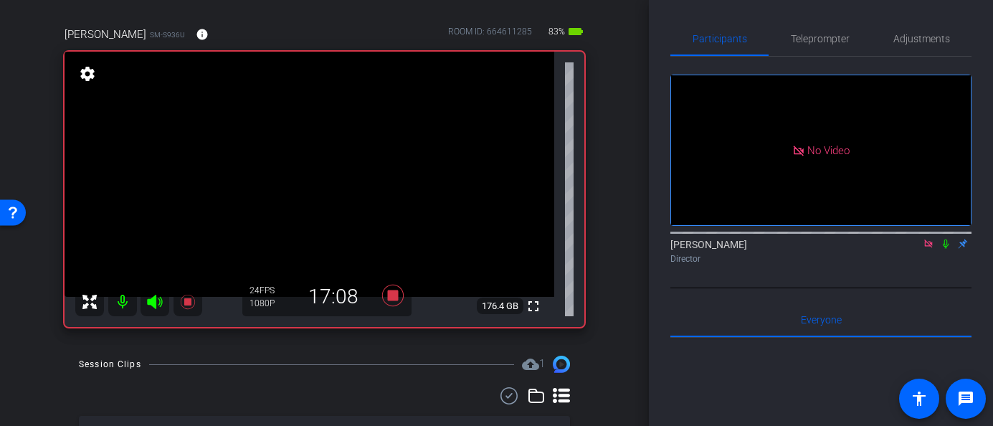
click at [943, 249] on icon at bounding box center [946, 243] width 6 height 9
click at [943, 249] on icon at bounding box center [946, 243] width 8 height 9
click at [945, 249] on icon at bounding box center [945, 244] width 11 height 10
click at [941, 249] on icon at bounding box center [945, 244] width 11 height 10
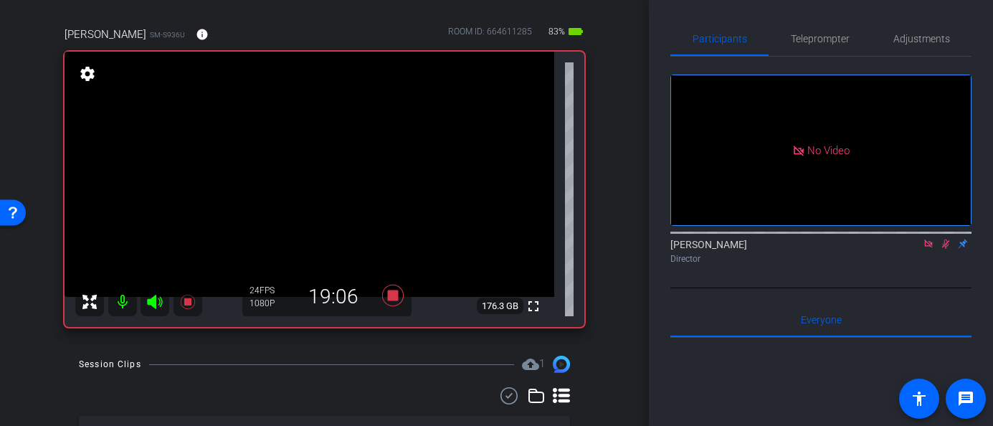
click at [943, 249] on icon at bounding box center [945, 244] width 11 height 10
click at [946, 249] on icon at bounding box center [945, 244] width 11 height 10
click at [945, 249] on icon at bounding box center [946, 243] width 8 height 9
click at [945, 249] on icon at bounding box center [946, 243] width 6 height 9
click at [943, 249] on icon at bounding box center [945, 244] width 11 height 10
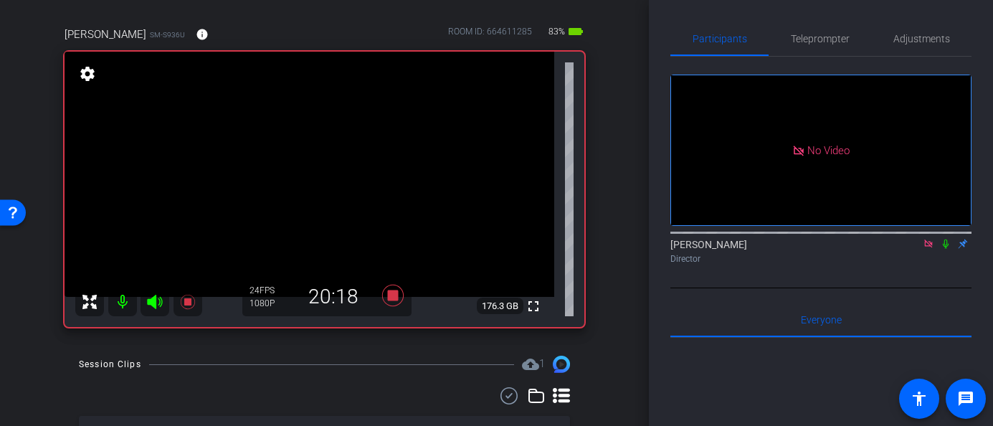
click at [945, 249] on icon at bounding box center [945, 244] width 11 height 10
click at [944, 249] on icon at bounding box center [945, 244] width 11 height 10
click at [950, 249] on icon at bounding box center [945, 244] width 11 height 10
click at [945, 249] on icon at bounding box center [945, 244] width 11 height 10
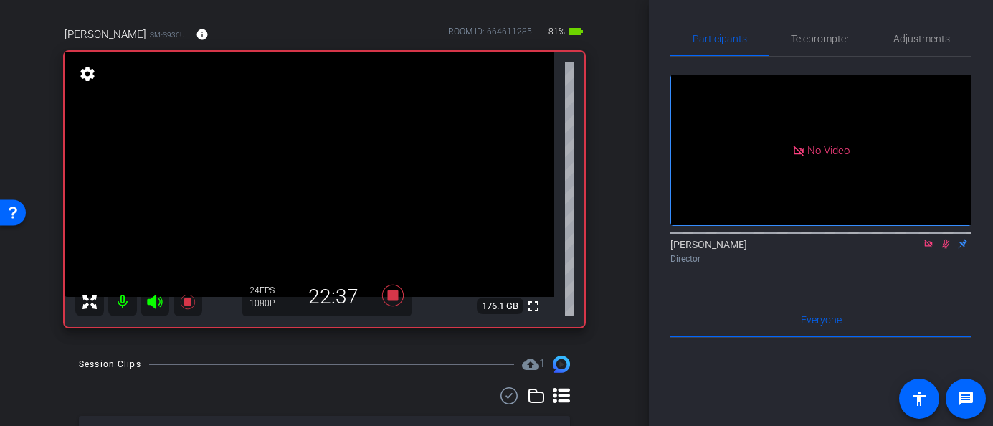
click at [945, 249] on icon at bounding box center [945, 244] width 11 height 10
click at [948, 249] on icon at bounding box center [946, 243] width 6 height 9
click at [944, 249] on icon at bounding box center [946, 243] width 8 height 9
click at [943, 237] on div at bounding box center [820, 231] width 301 height 11
click at [945, 249] on icon at bounding box center [945, 244] width 11 height 10
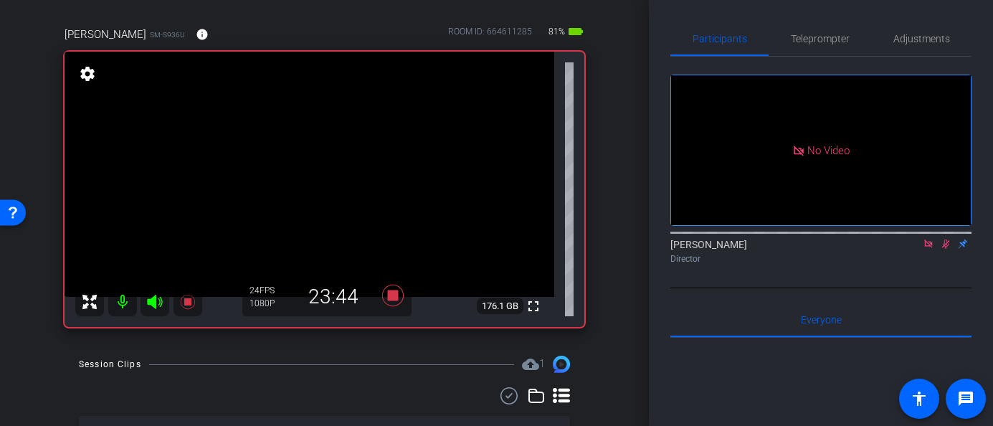
click at [945, 249] on icon at bounding box center [945, 244] width 11 height 10
click at [945, 249] on icon at bounding box center [946, 243] width 8 height 9
click at [945, 249] on icon at bounding box center [945, 244] width 11 height 10
click at [945, 249] on icon at bounding box center [946, 243] width 8 height 9
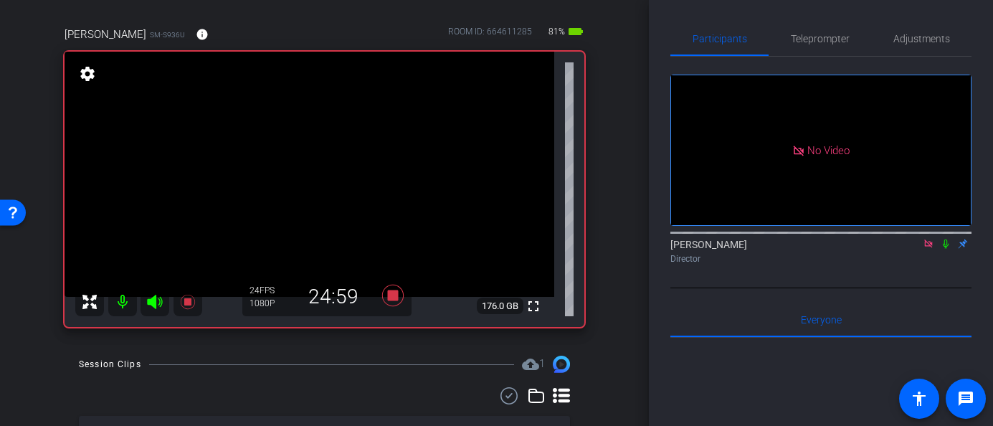
click at [946, 249] on icon at bounding box center [946, 243] width 6 height 9
click at [944, 249] on icon at bounding box center [945, 244] width 11 height 10
click at [946, 249] on icon at bounding box center [946, 243] width 6 height 9
click at [943, 249] on icon at bounding box center [945, 244] width 11 height 10
click at [945, 249] on icon at bounding box center [946, 243] width 6 height 9
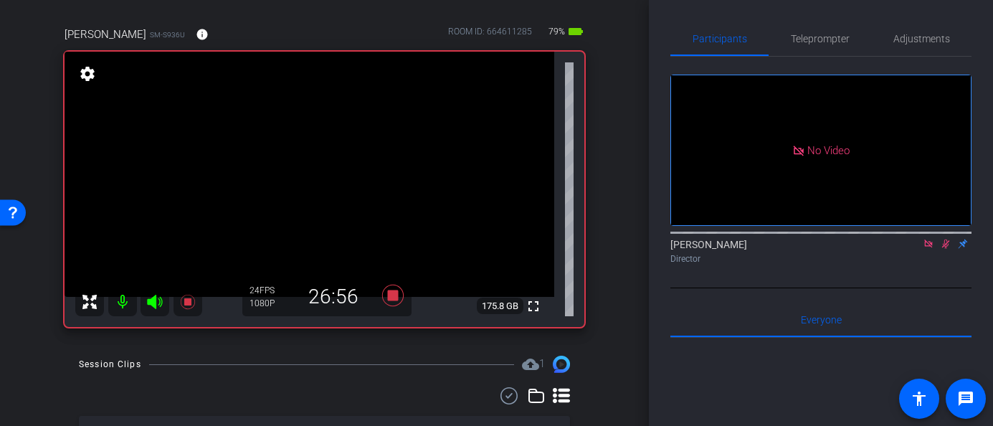
click at [945, 250] on mat-icon at bounding box center [945, 243] width 17 height 13
click at [945, 249] on icon at bounding box center [945, 244] width 11 height 10
click at [945, 250] on mat-icon at bounding box center [945, 243] width 17 height 13
click at [944, 249] on icon at bounding box center [946, 243] width 8 height 9
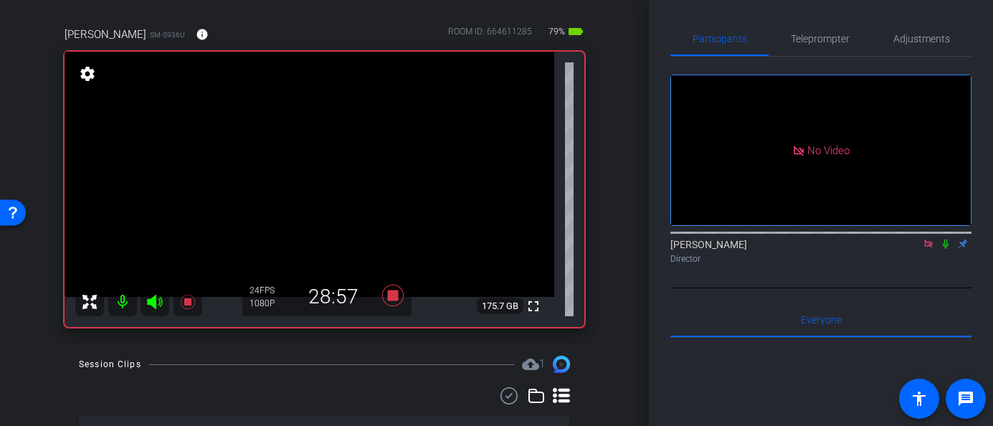
click at [945, 249] on icon at bounding box center [945, 244] width 11 height 10
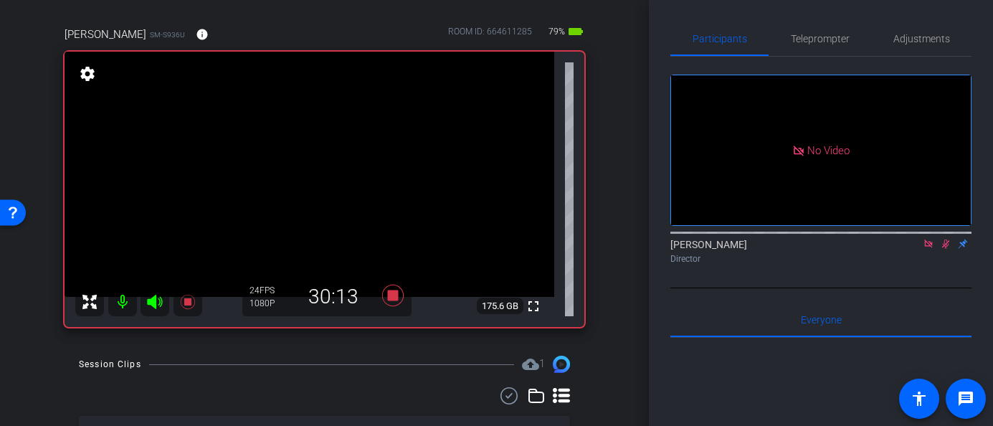
click at [929, 247] on icon at bounding box center [928, 243] width 8 height 8
click at [929, 249] on icon at bounding box center [928, 244] width 11 height 10
click at [926, 249] on icon at bounding box center [928, 244] width 11 height 10
click at [928, 249] on icon at bounding box center [929, 243] width 8 height 9
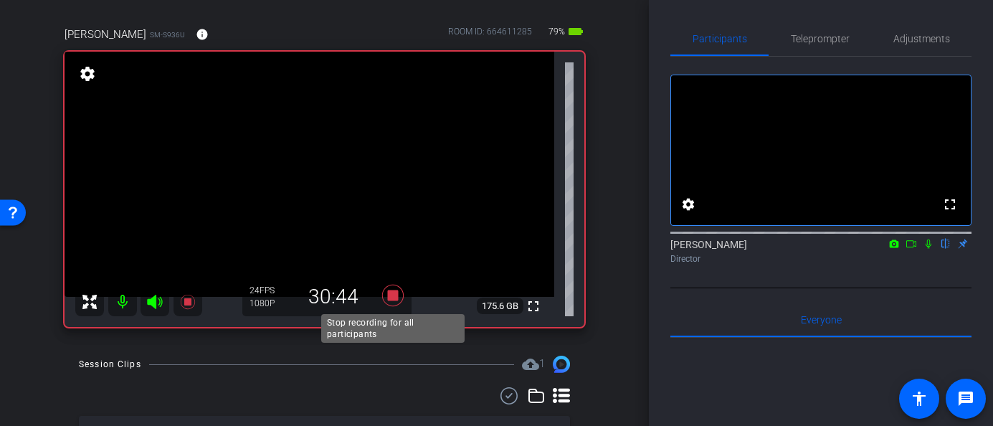
click at [398, 295] on icon at bounding box center [393, 295] width 34 height 26
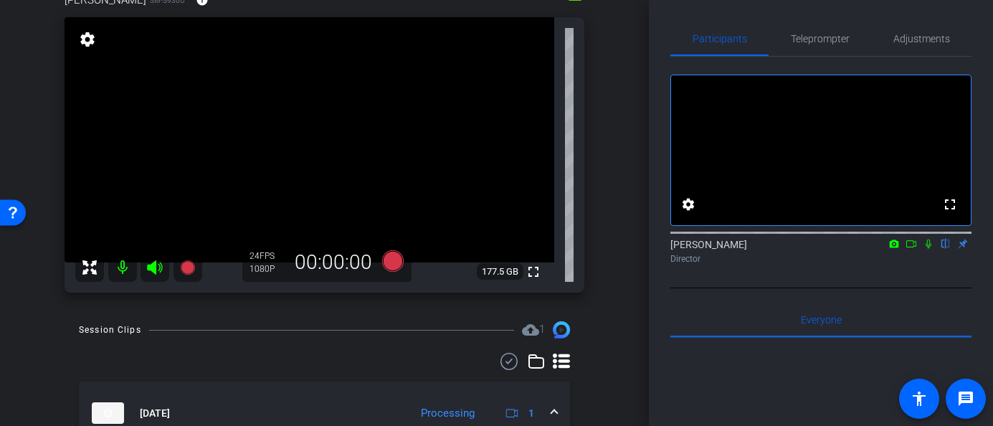
scroll to position [141, 0]
